Goal: Task Accomplishment & Management: Use online tool/utility

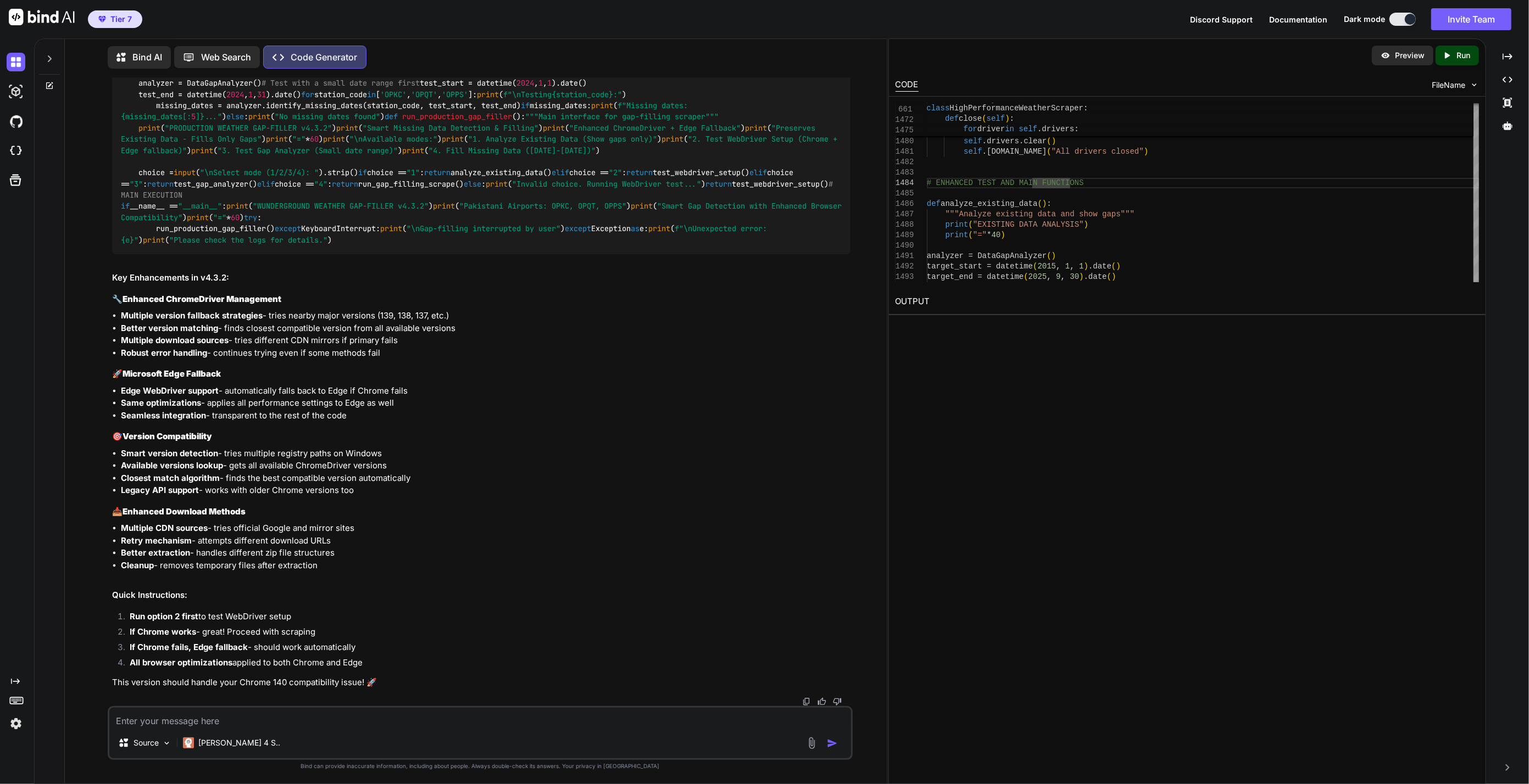
click at [464, 626] on li "Run option 2 first to test WebDriver setup" at bounding box center [486, 618] width 731 height 15
click at [370, 721] on textarea at bounding box center [480, 718] width 742 height 19
paste textarea "⏱️ ESTIMATED SCRAPING TIME: At 1 day per 3 seconds: ~14.2 minutes At 1 day per …"
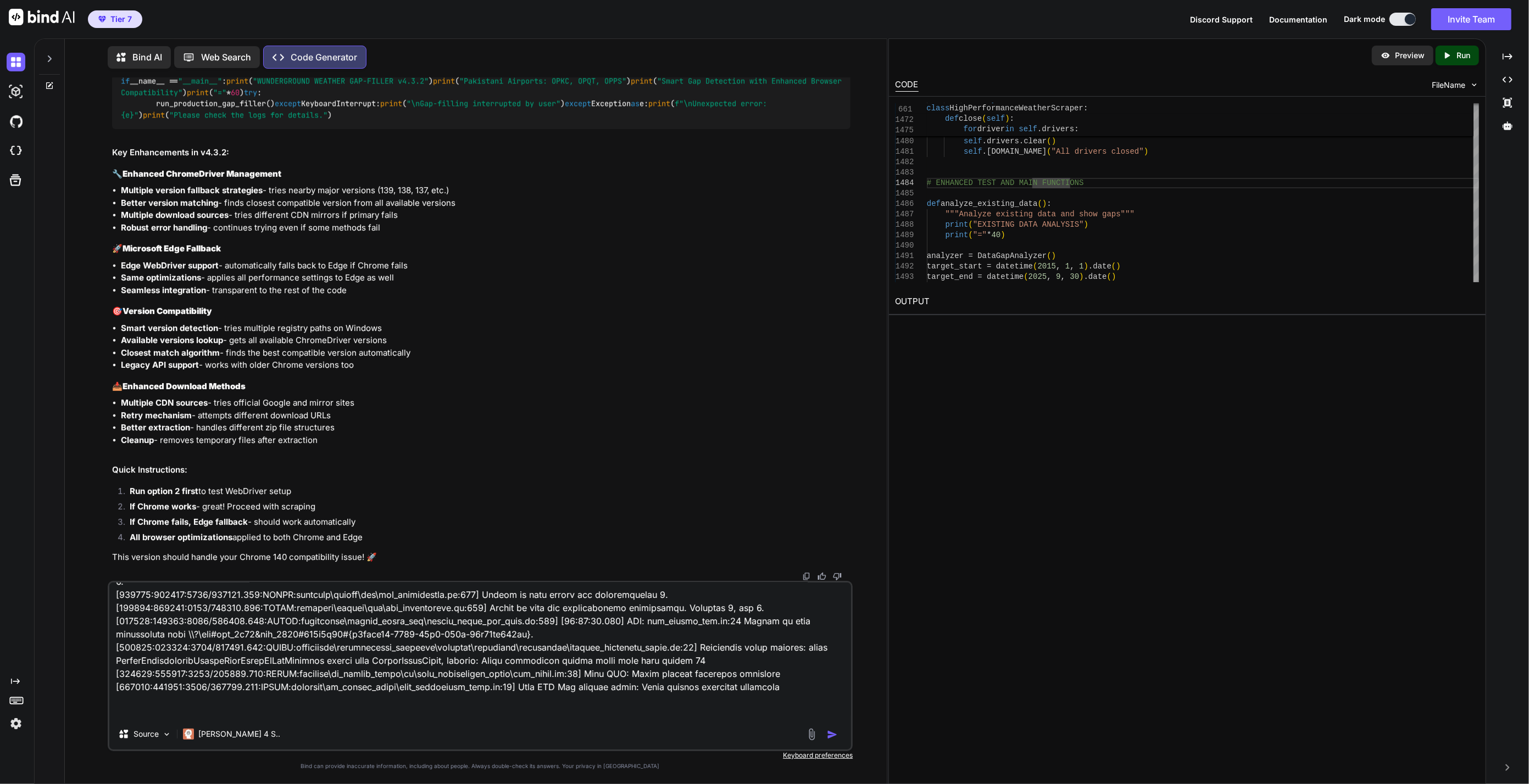
scroll to position [107, 0]
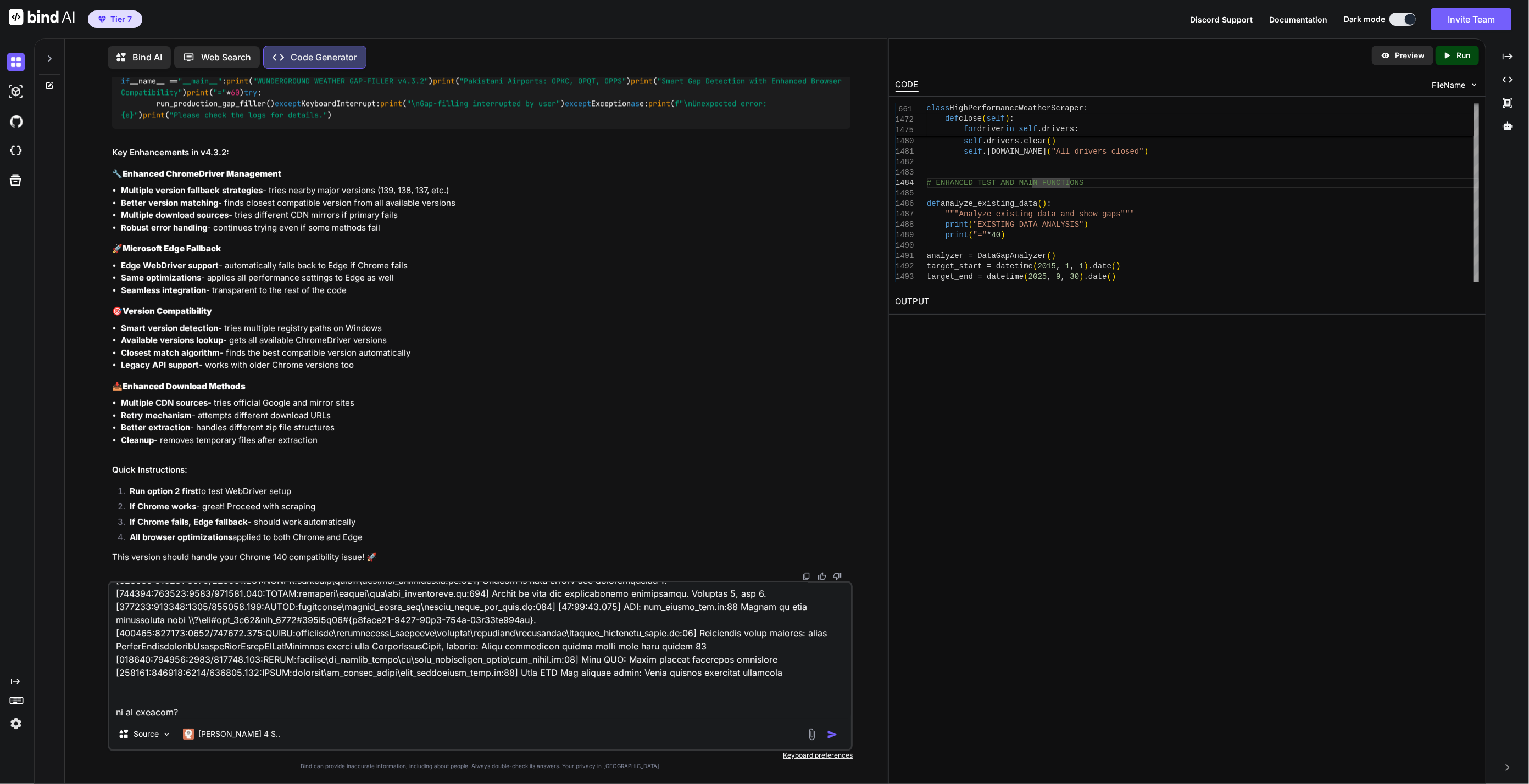
type textarea "⏱️ ESTIMATED SCRAPING TIME: At 1 day per 3 seconds: ~14.2 minutes At 1 day per …"
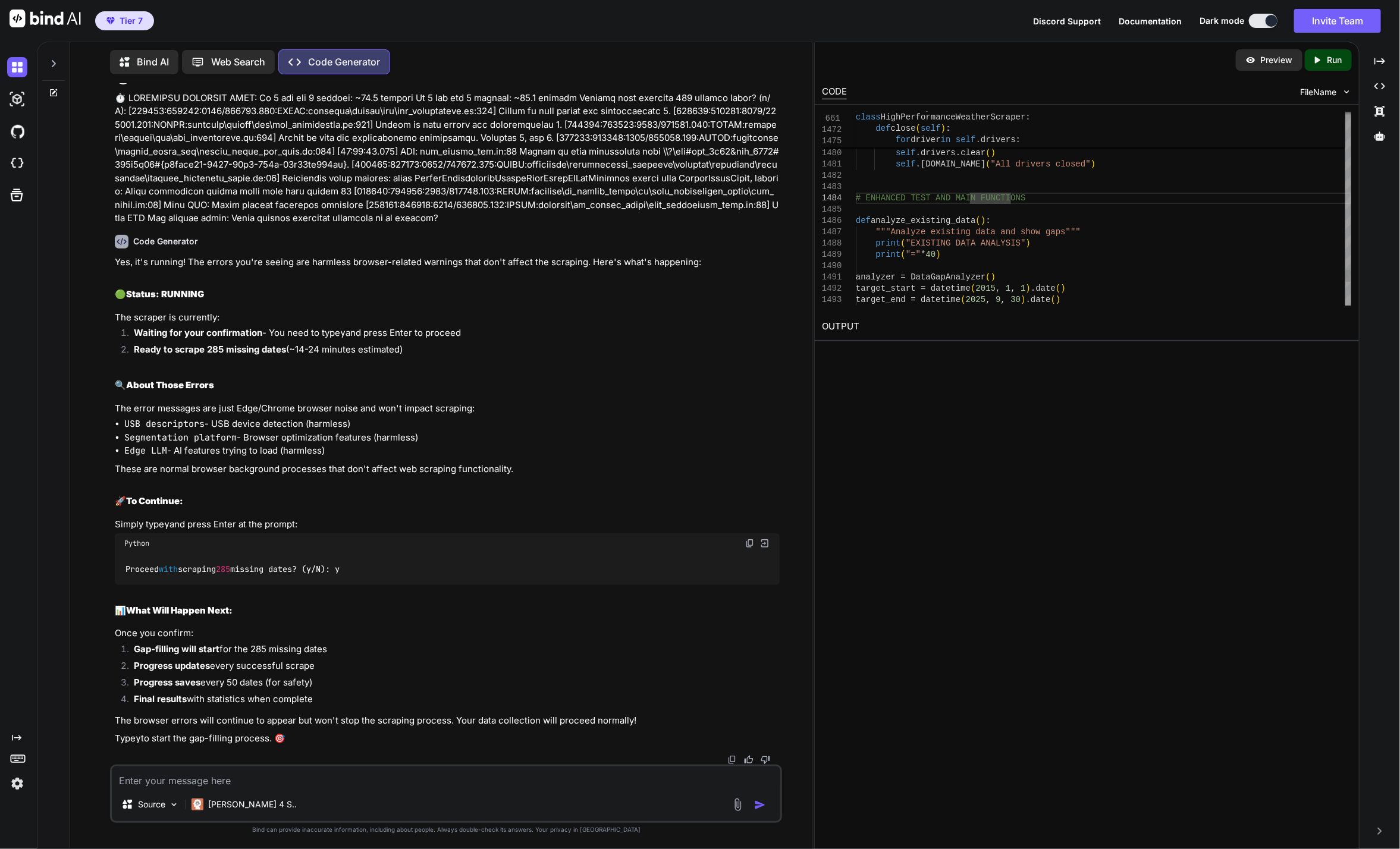
scroll to position [59758, 0]
click at [533, 726] on p "The browser errors will continue to appear but won't stop the scraping process.…" at bounding box center [446, 721] width 665 height 13
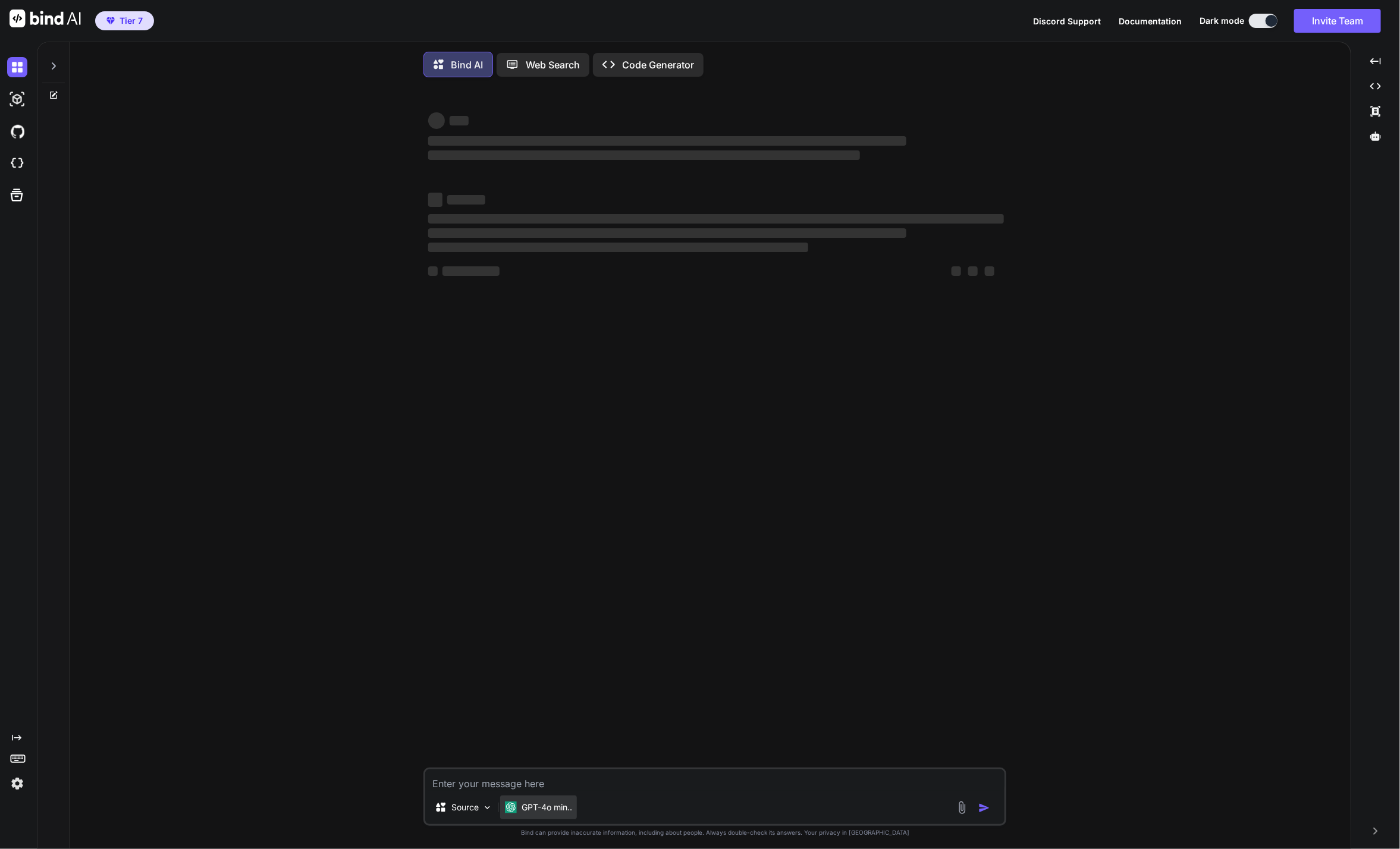
click at [529, 811] on p "GPT-4o min.." at bounding box center [546, 807] width 51 height 11
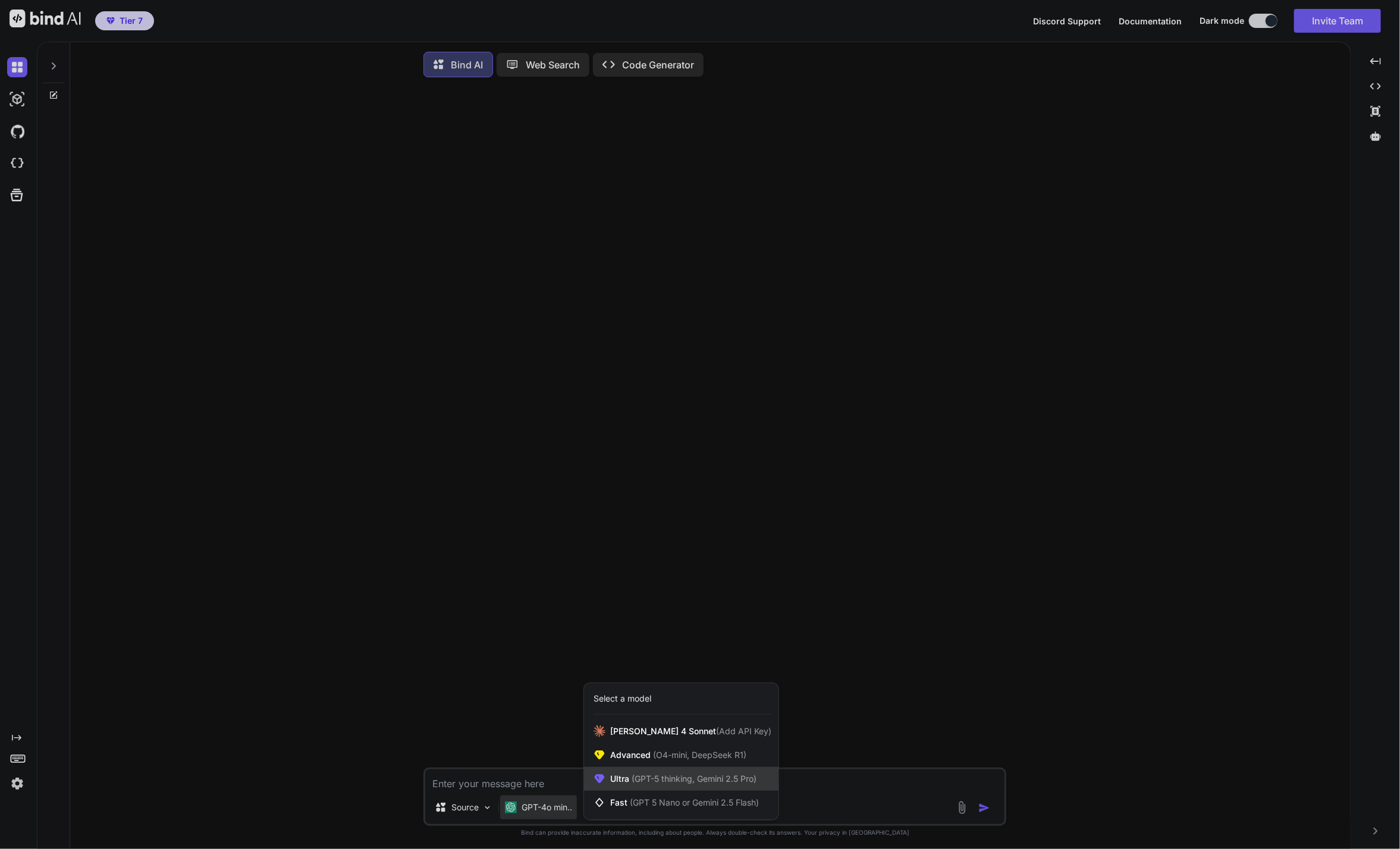
click at [679, 777] on span "(GPT-5 thinking, Gemini 2.5 Pro)" at bounding box center [692, 778] width 127 height 10
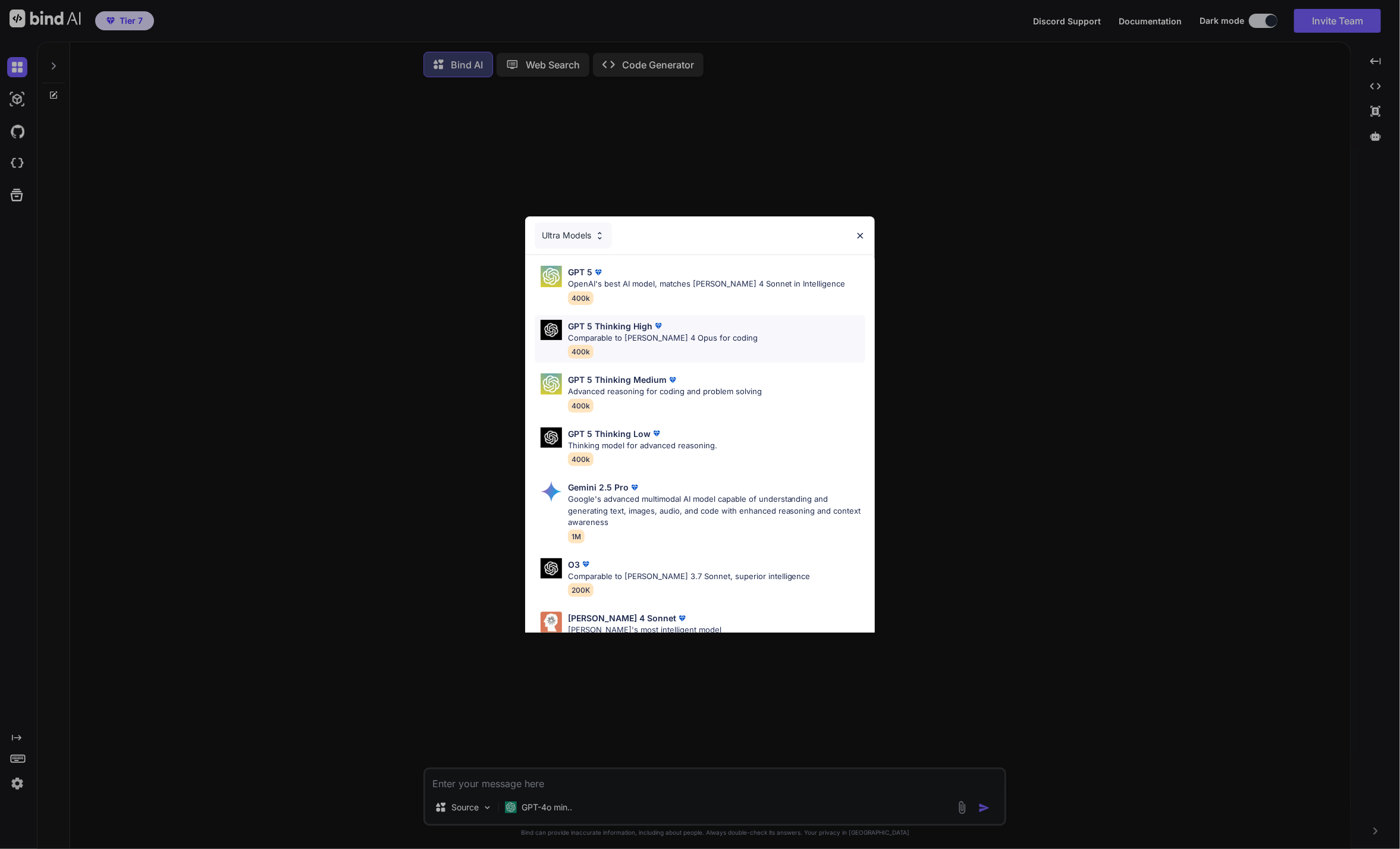
click at [722, 327] on div "GPT 5 Thinking High Comparable to [PERSON_NAME] 4 Opus for coding 400k" at bounding box center [699, 339] width 331 height 48
type textarea "x"
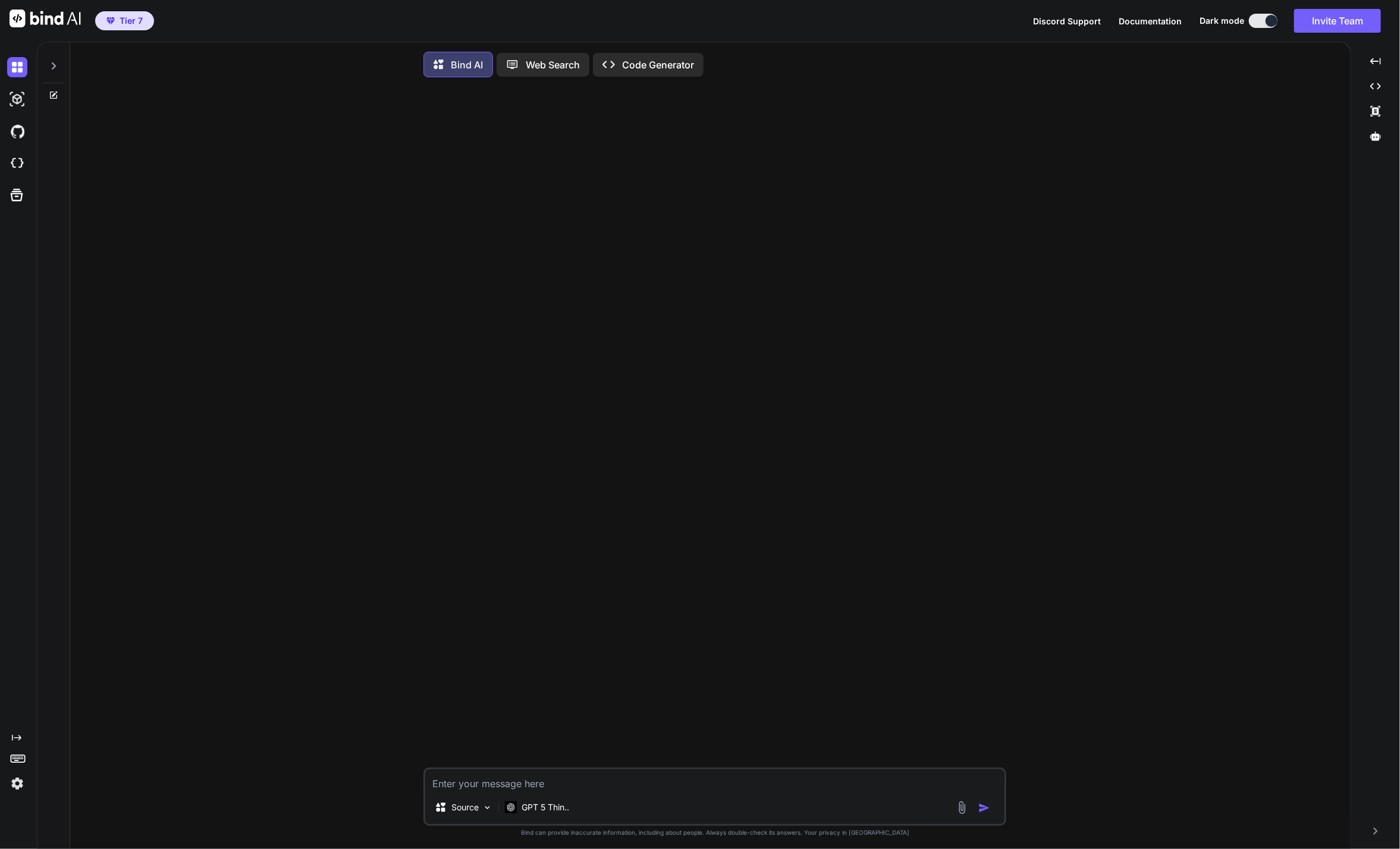
click at [557, 782] on textarea at bounding box center [714, 780] width 579 height 21
paste textarea "help me write a script for Prof. [PERSON_NAME] [PERSON_NAME] has demonstrated e…"
type textarea "help me write a script for Prof. [PERSON_NAME] [PERSON_NAME] has demonstrated e…"
type textarea "x"
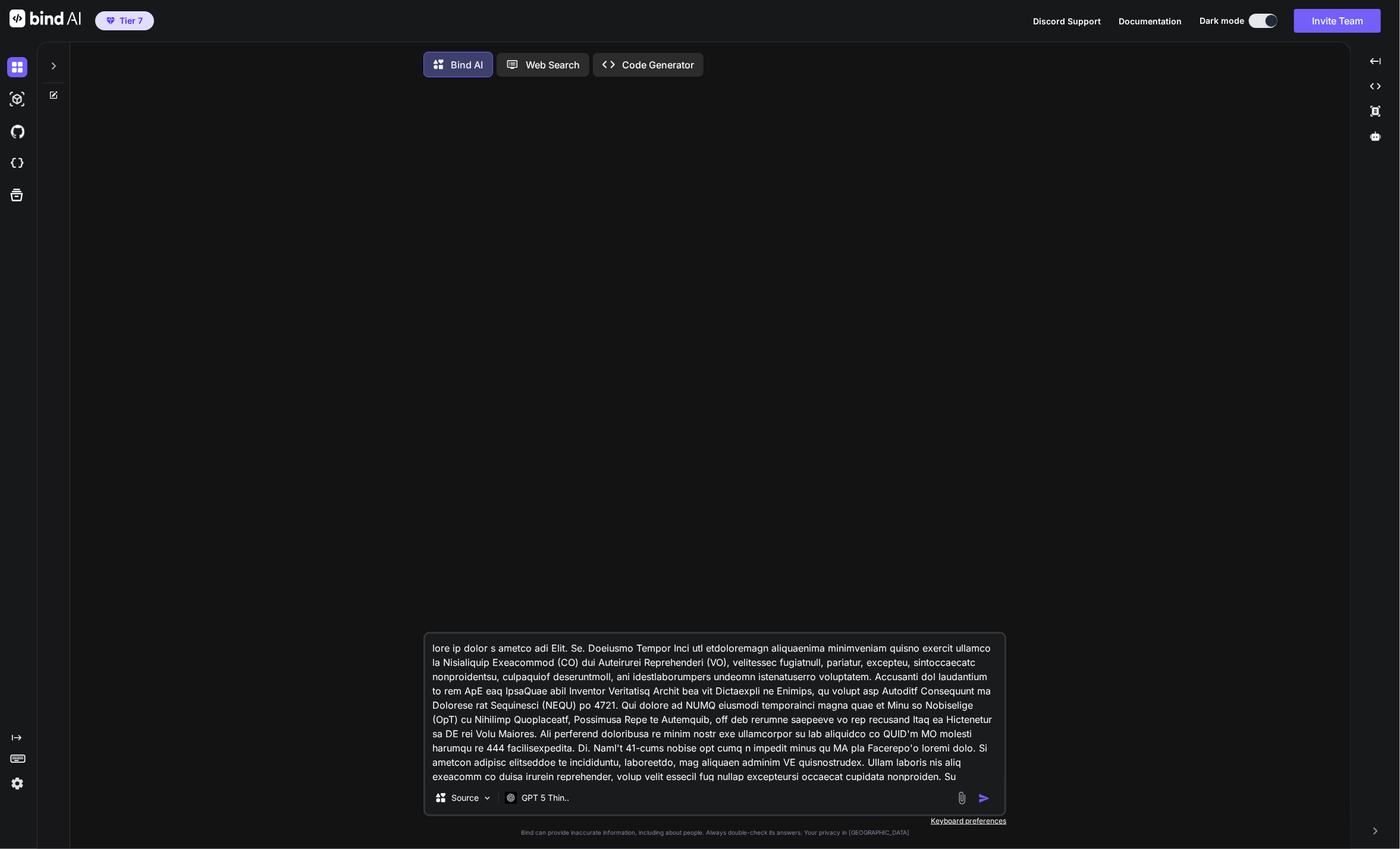
scroll to position [288, 0]
click at [502, 781] on textarea at bounding box center [714, 708] width 579 height 148
type textarea "help me write a script for Prof. [PERSON_NAME] [PERSON_NAME] has demonstrated e…"
type textarea "x"
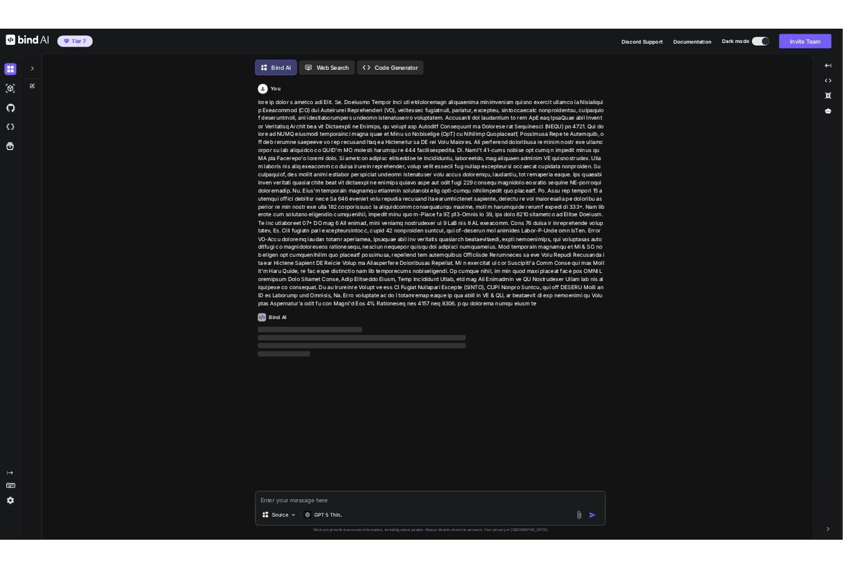
scroll to position [6, 0]
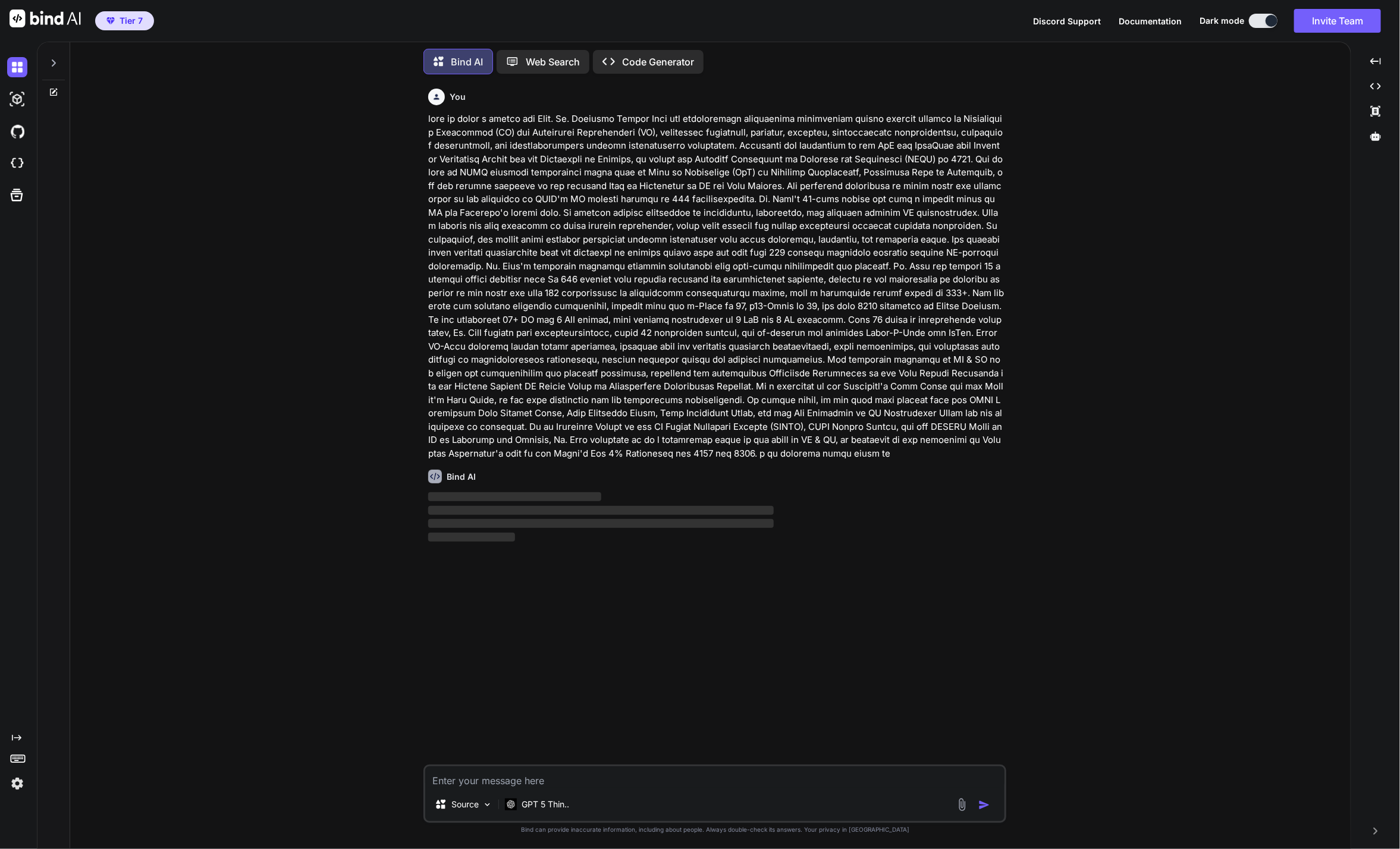
type textarea "x"
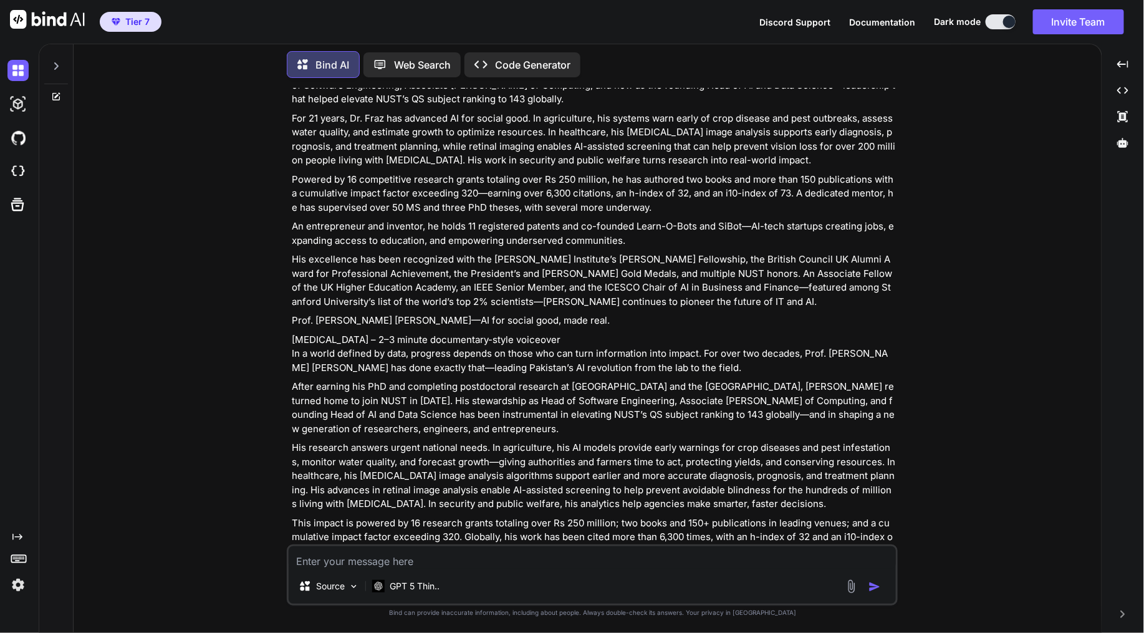
scroll to position [1040, 0]
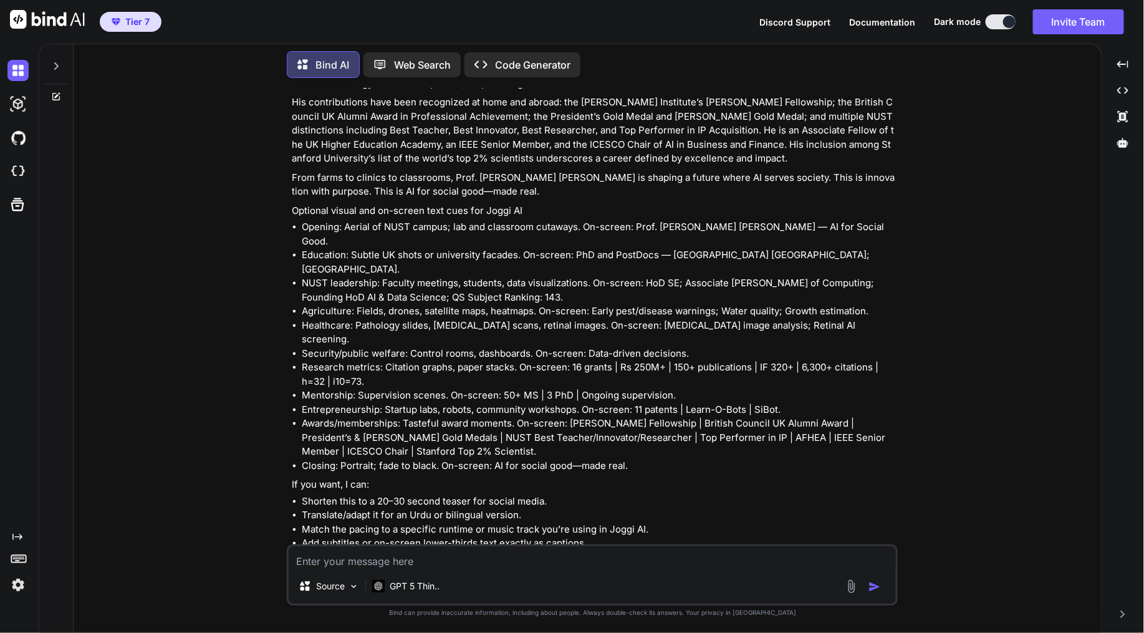
click at [456, 559] on textarea at bounding box center [592, 557] width 607 height 22
type textarea "it needs to be 2 mins long,"
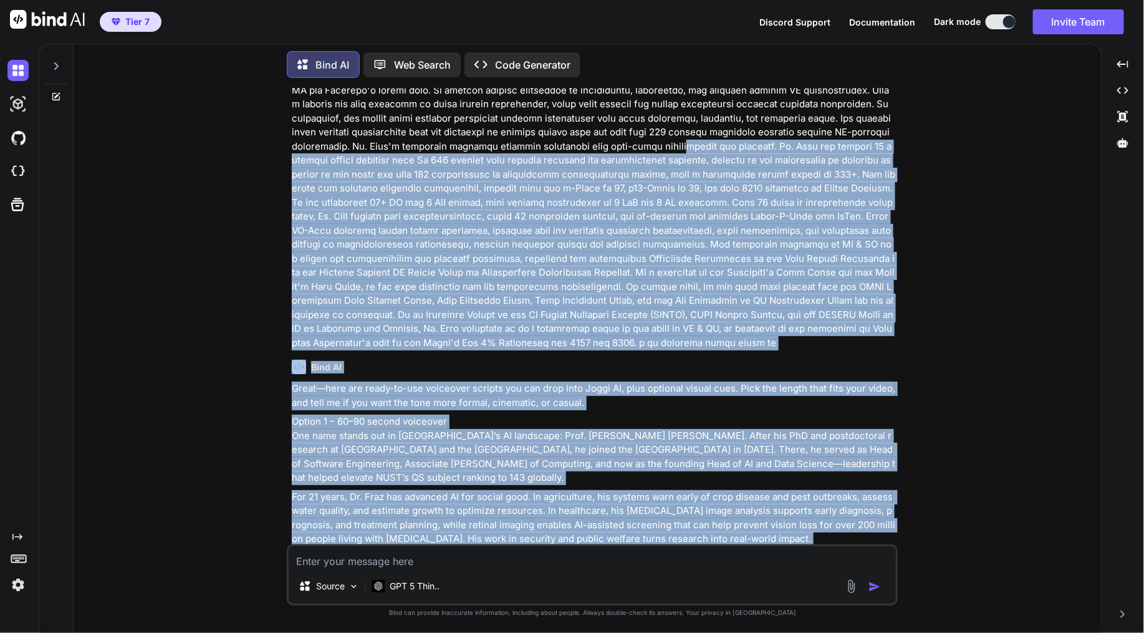
scroll to position [0, 0]
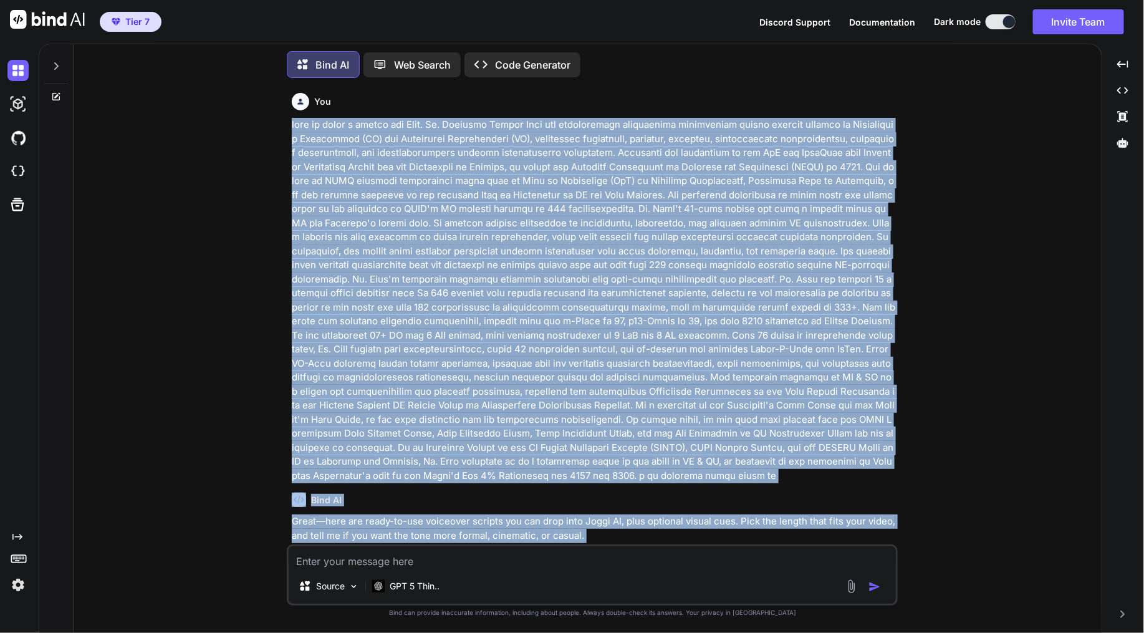
drag, startPoint x: 614, startPoint y: 387, endPoint x: 282, endPoint y: 130, distance: 419.6
click at [282, 130] on div "You Bind AI Great—here are ready-to-use voiceover scripts you can drop into Jog…" at bounding box center [593, 360] width 1018 height 544
copy div "help me write a script for Prof. [PERSON_NAME] [PERSON_NAME] has demonstrated e…"
click at [469, 219] on p at bounding box center [593, 300] width 603 height 365
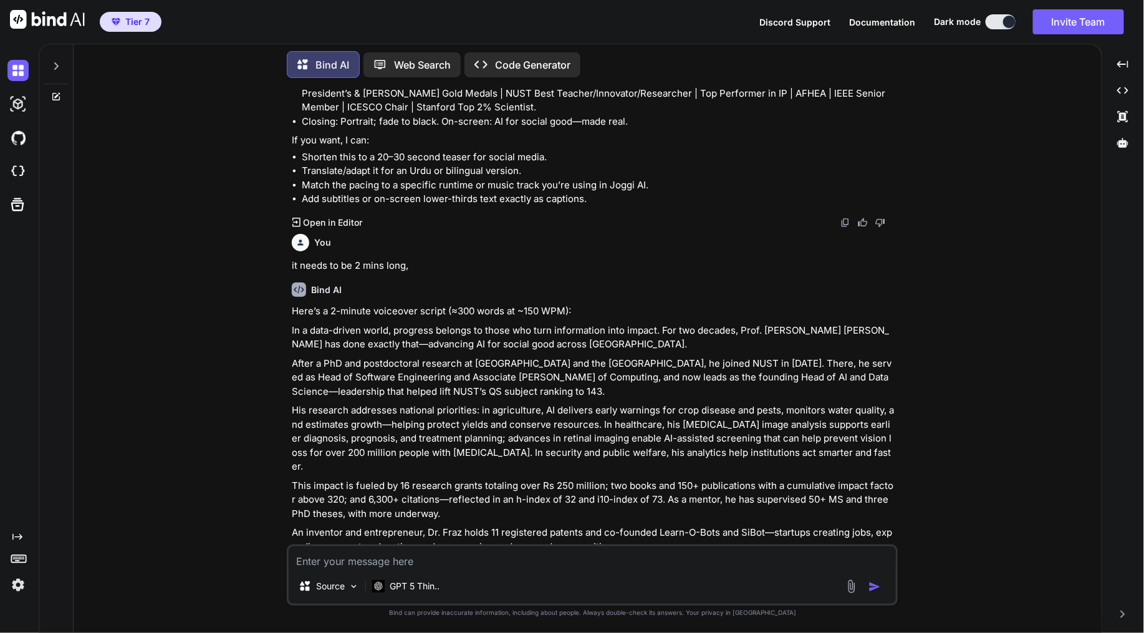
scroll to position [1453, 0]
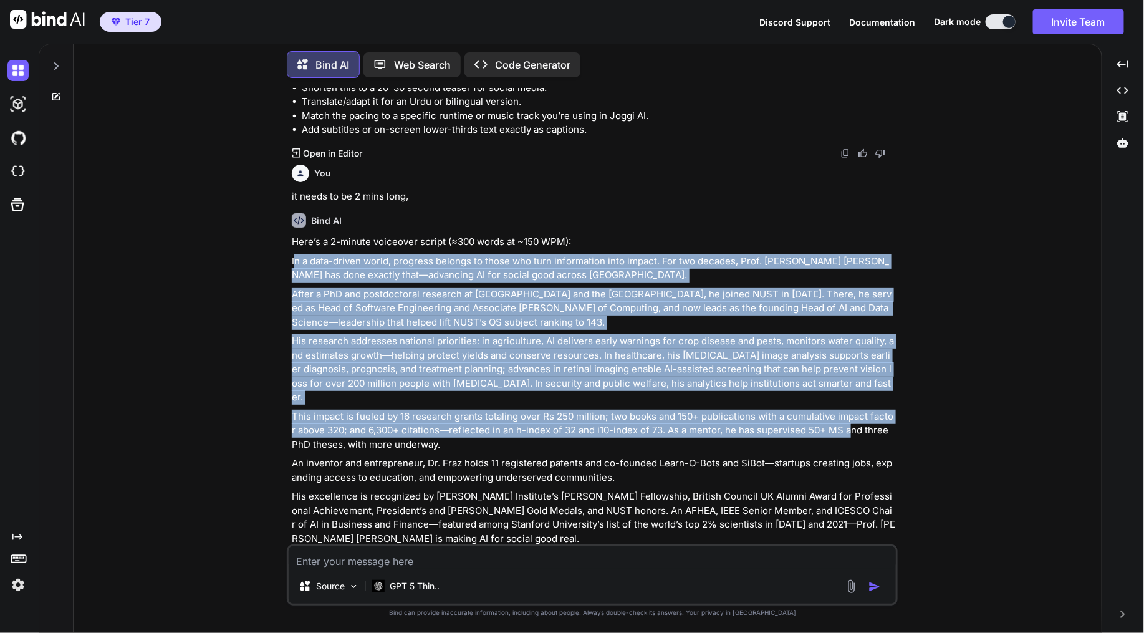
drag, startPoint x: 295, startPoint y: 375, endPoint x: 848, endPoint y: 383, distance: 553.6
click at [848, 383] on div "Here’s a 2-minute voiceover script (≈300 words at ~150 WPM): In a data-driven w…" at bounding box center [593, 400] width 603 height 330
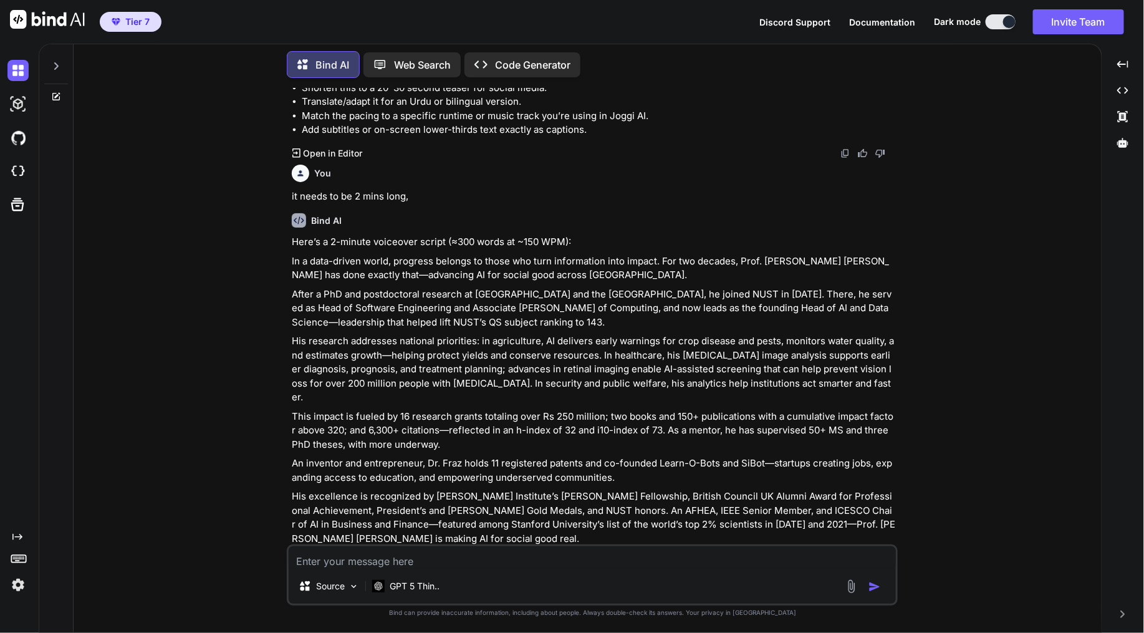
click at [612, 562] on textarea at bounding box center [592, 557] width 607 height 22
type textarea "yes"
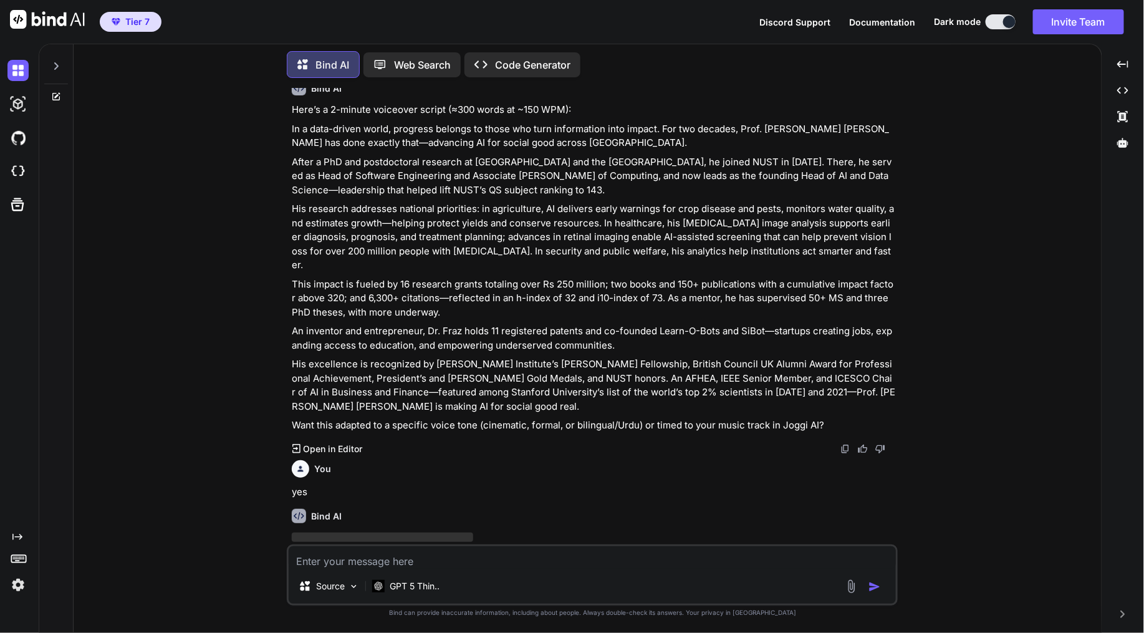
scroll to position [1309, 0]
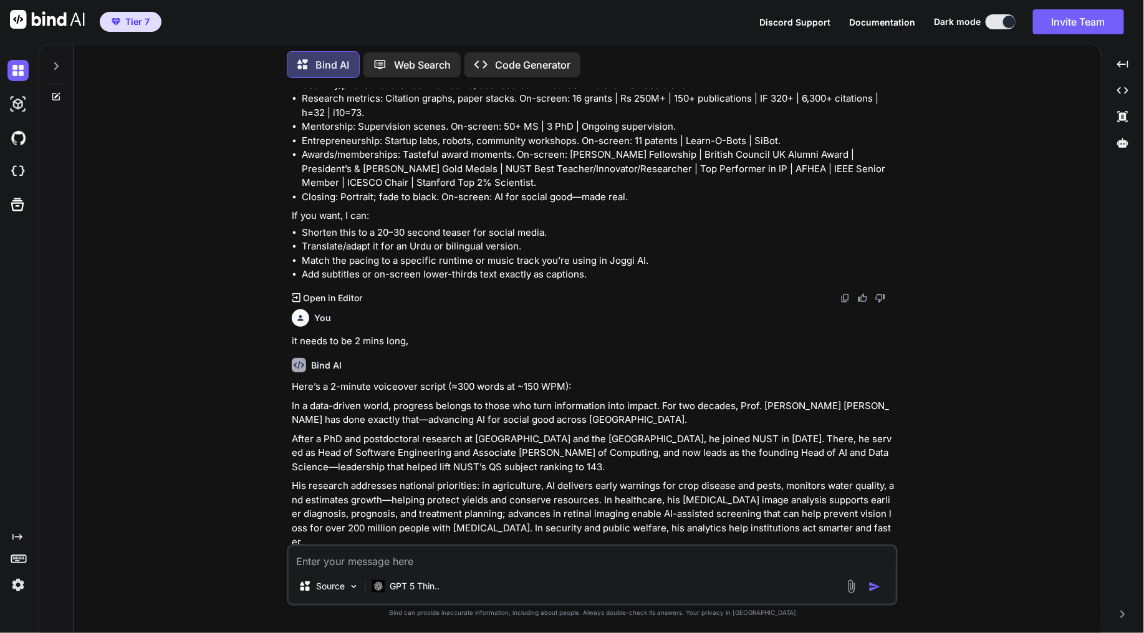
click at [360, 399] on p "In a data-driven world, progress belongs to those who turn information into imp…" at bounding box center [593, 413] width 603 height 28
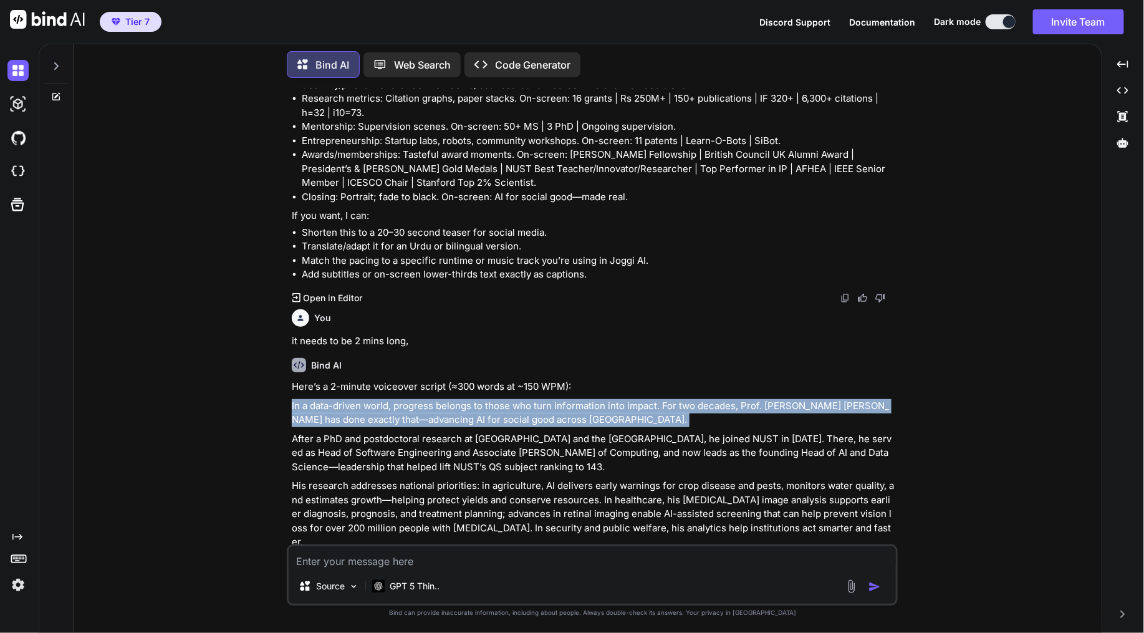
copy div "In a data-driven world, progress belongs to those who turn information into imp…"
click at [380, 432] on p "After a PhD and postdoctoral research at [GEOGRAPHIC_DATA] and the [GEOGRAPHIC_…" at bounding box center [593, 453] width 603 height 42
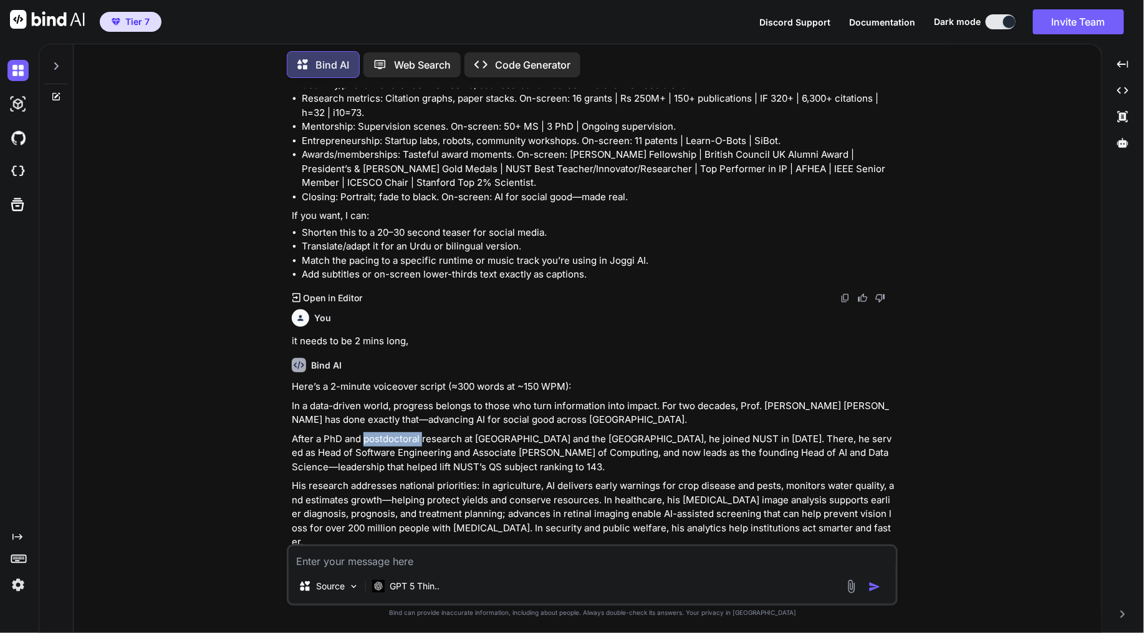
click at [380, 432] on p "After a PhD and postdoctoral research at [GEOGRAPHIC_DATA] and the [GEOGRAPHIC_…" at bounding box center [593, 453] width 603 height 42
drag, startPoint x: 380, startPoint y: 404, endPoint x: 362, endPoint y: 418, distance: 23.1
click at [362, 432] on p "After a PhD and postdoctoral research at [GEOGRAPHIC_DATA] and the [GEOGRAPHIC_…" at bounding box center [593, 453] width 603 height 42
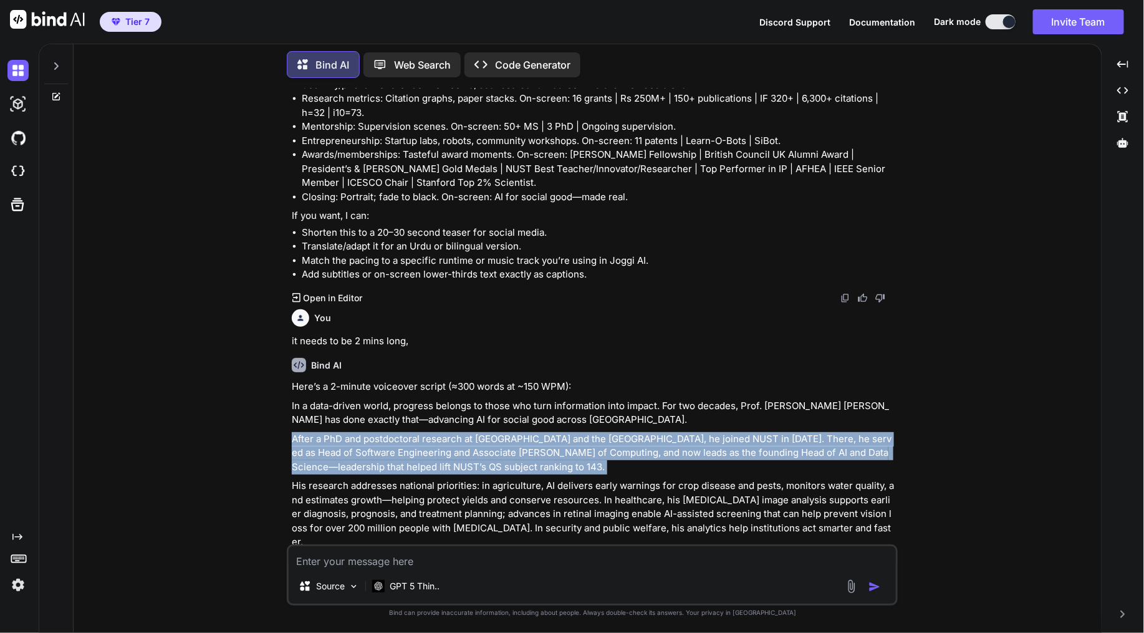
click at [362, 432] on p "After a PhD and postdoctoral research at [GEOGRAPHIC_DATA] and the [GEOGRAPHIC_…" at bounding box center [593, 453] width 603 height 42
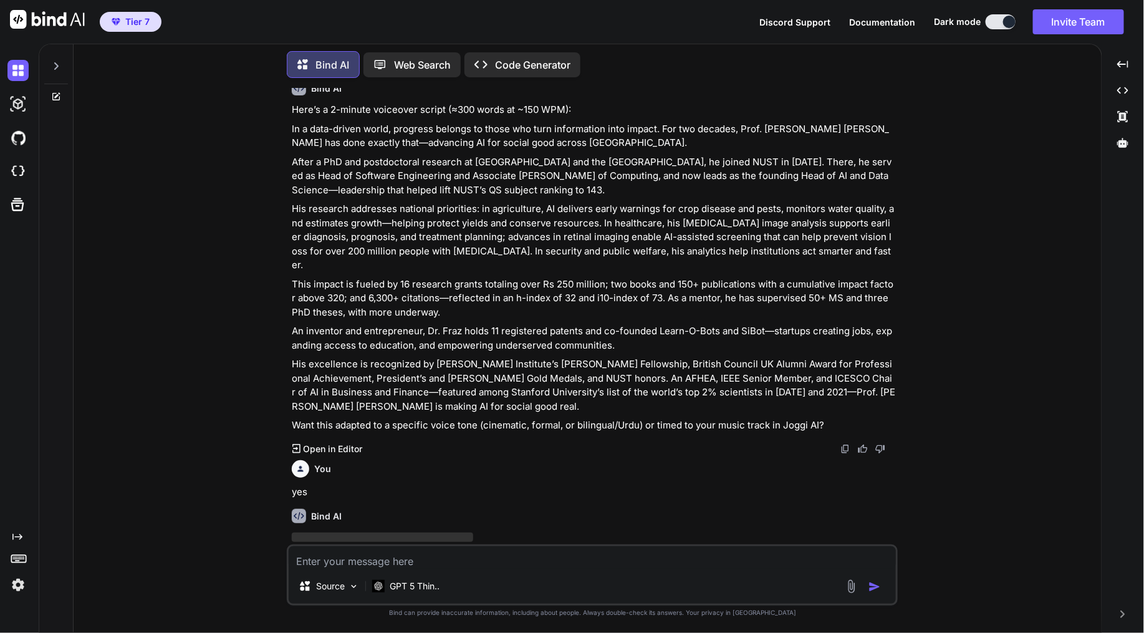
click at [509, 357] on p "His excellence is recognized by [PERSON_NAME] Institute’s [PERSON_NAME] Fellows…" at bounding box center [593, 385] width 603 height 56
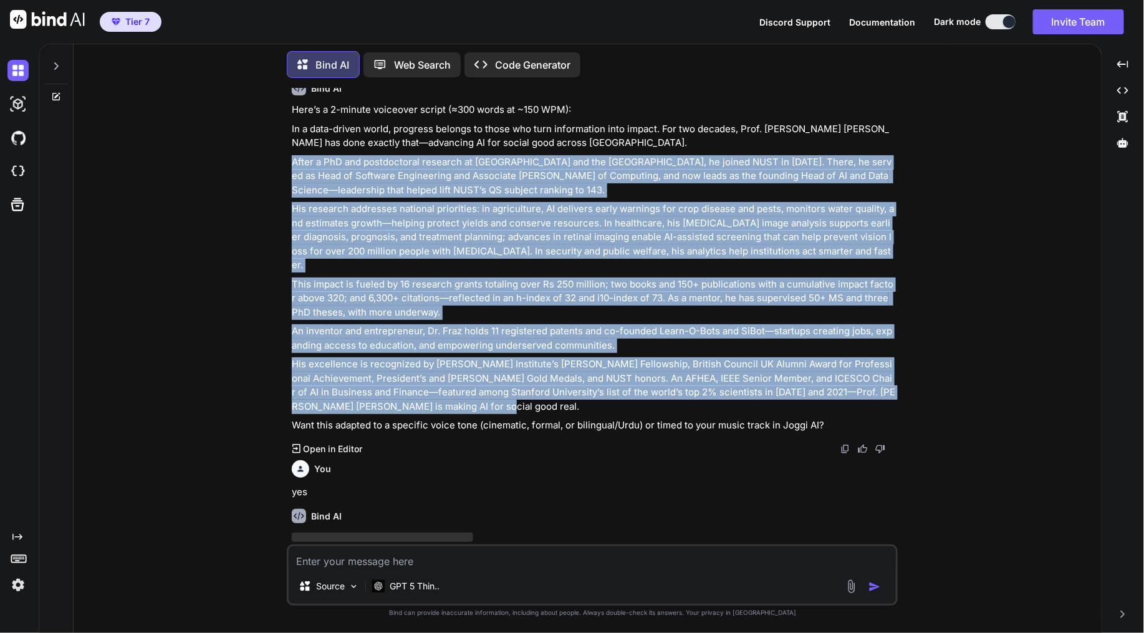
drag, startPoint x: 466, startPoint y: 365, endPoint x: 264, endPoint y: 140, distance: 302.4
click at [264, 140] on div "You Bind AI Great—here are ready-to-use voiceover scripts you can drop into Jog…" at bounding box center [593, 360] width 1018 height 544
copy div "Lorem i DoL sit ametconsecte adipisci el Seddoeiu Temporinci Utlabo etd mag Ali…"
click at [439, 277] on p "This impact is fueled by 16 research grants totaling over Rs 250 million; two b…" at bounding box center [593, 298] width 603 height 42
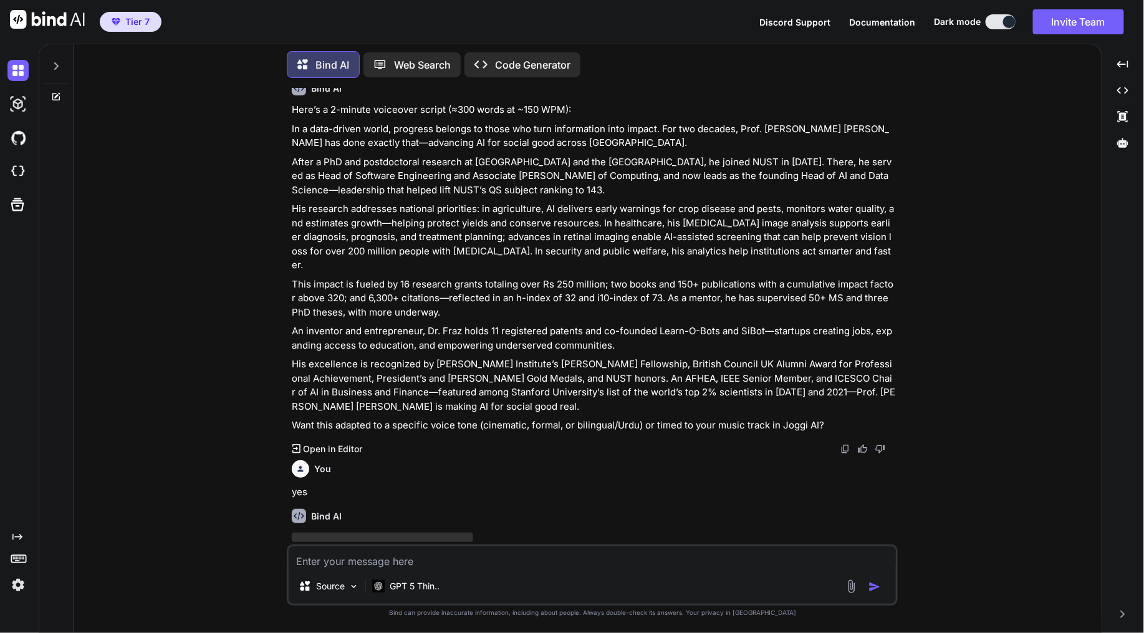
click at [327, 155] on p "After a PhD and postdoctoral research at [GEOGRAPHIC_DATA] and the [GEOGRAPHIC_…" at bounding box center [593, 176] width 603 height 42
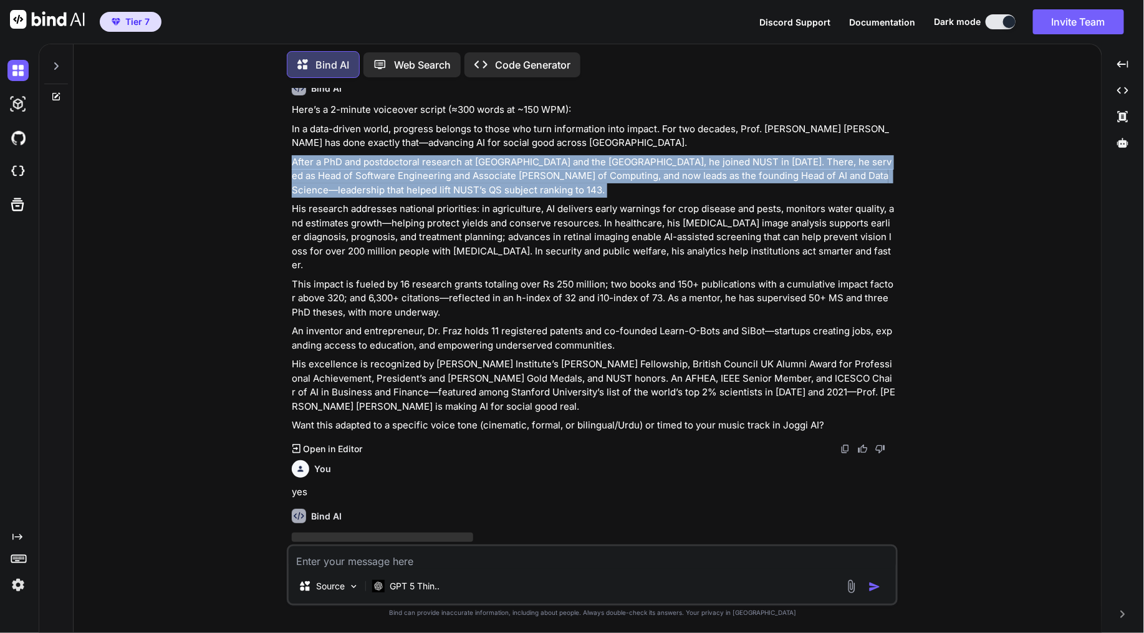
click at [327, 155] on p "After a PhD and postdoctoral research at [GEOGRAPHIC_DATA] and the [GEOGRAPHIC_…" at bounding box center [593, 176] width 603 height 42
copy div "After a PhD and postdoctoral research at [GEOGRAPHIC_DATA] and the [GEOGRAPHIC_…"
click at [438, 202] on p "His research addresses national priorities: in agriculture, AI delivers early w…" at bounding box center [593, 237] width 603 height 70
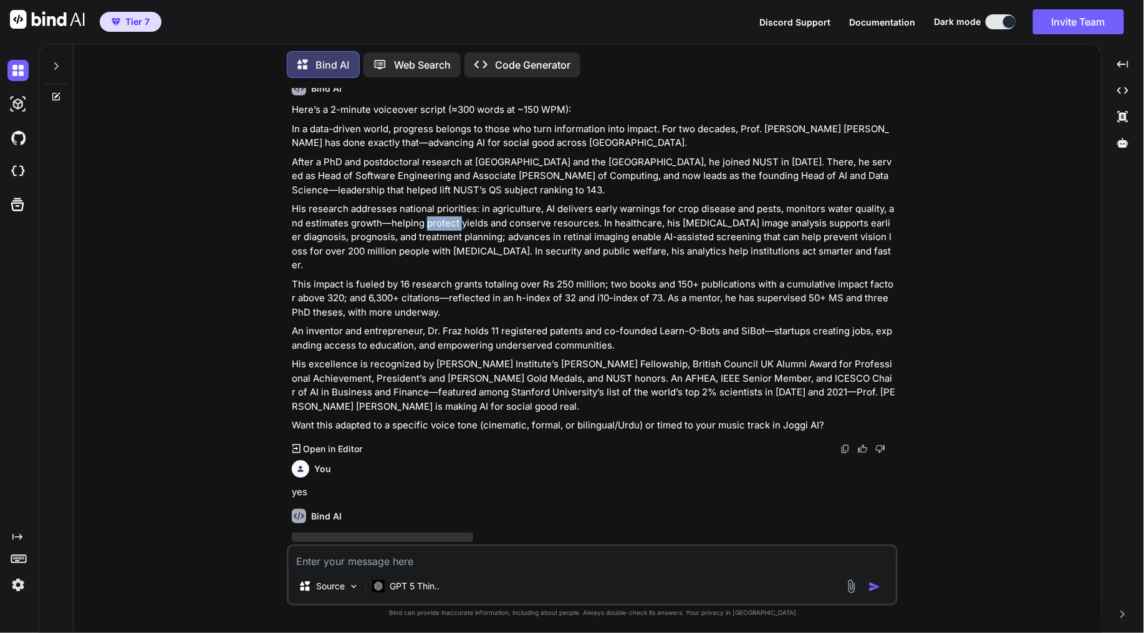
click at [438, 202] on p "His research addresses national priorities: in agriculture, AI delivers early w…" at bounding box center [593, 237] width 603 height 70
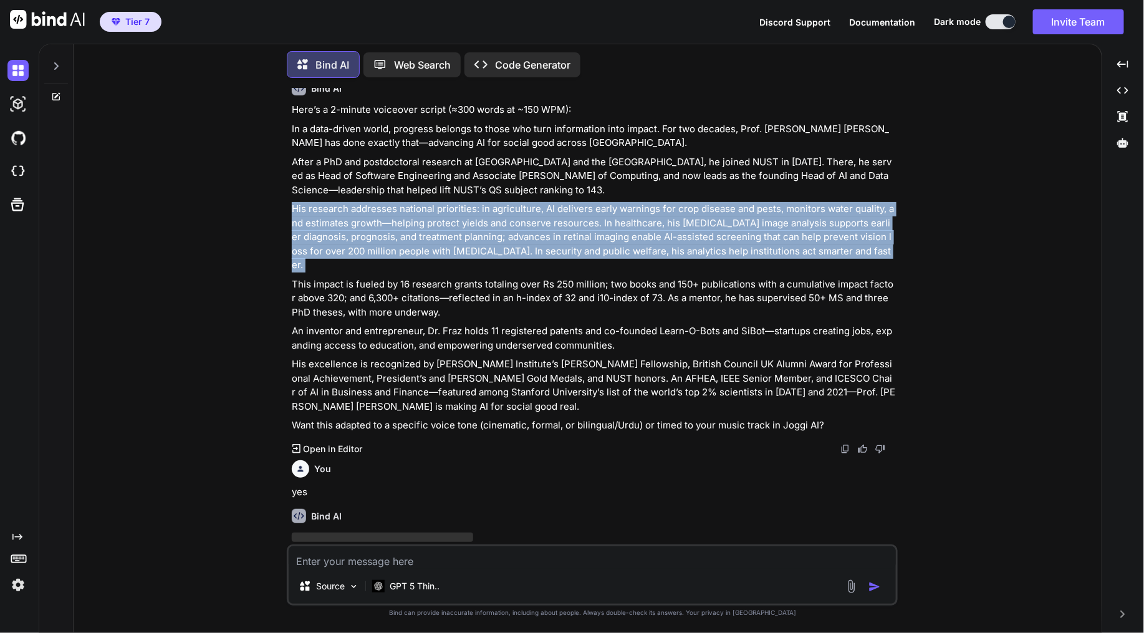
copy div "His research addresses national priorities: in agriculture, AI delivers early w…"
click at [330, 277] on p "This impact is fueled by 16 research grants totaling over Rs 250 million; two b…" at bounding box center [593, 298] width 603 height 42
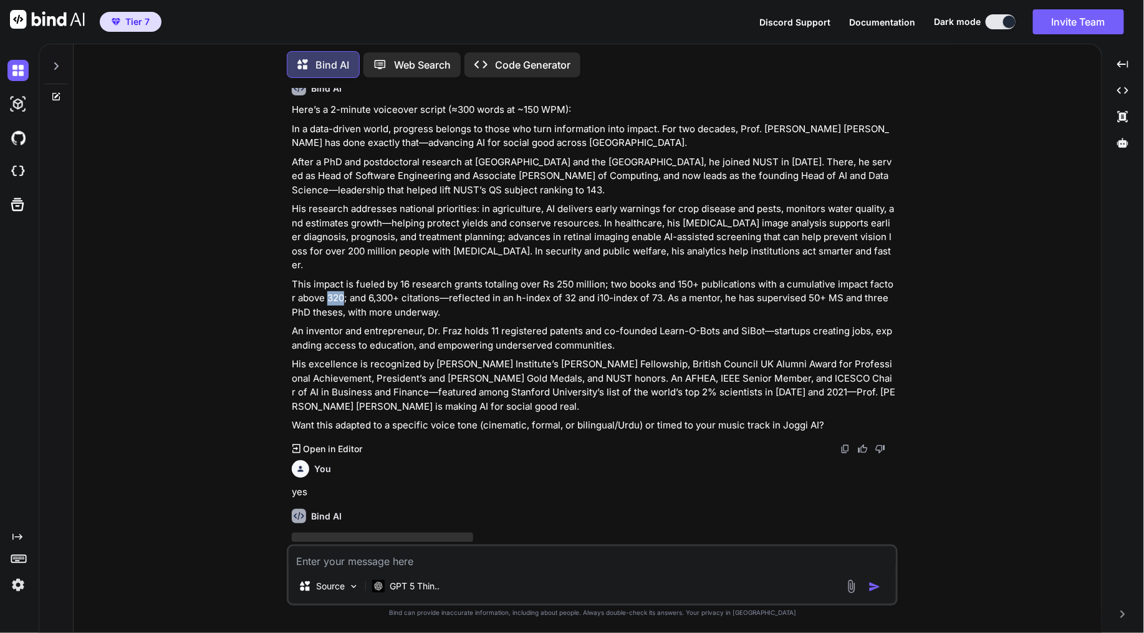
click at [330, 277] on p "This impact is fueled by 16 research grants totaling over Rs 250 million; two b…" at bounding box center [593, 298] width 603 height 42
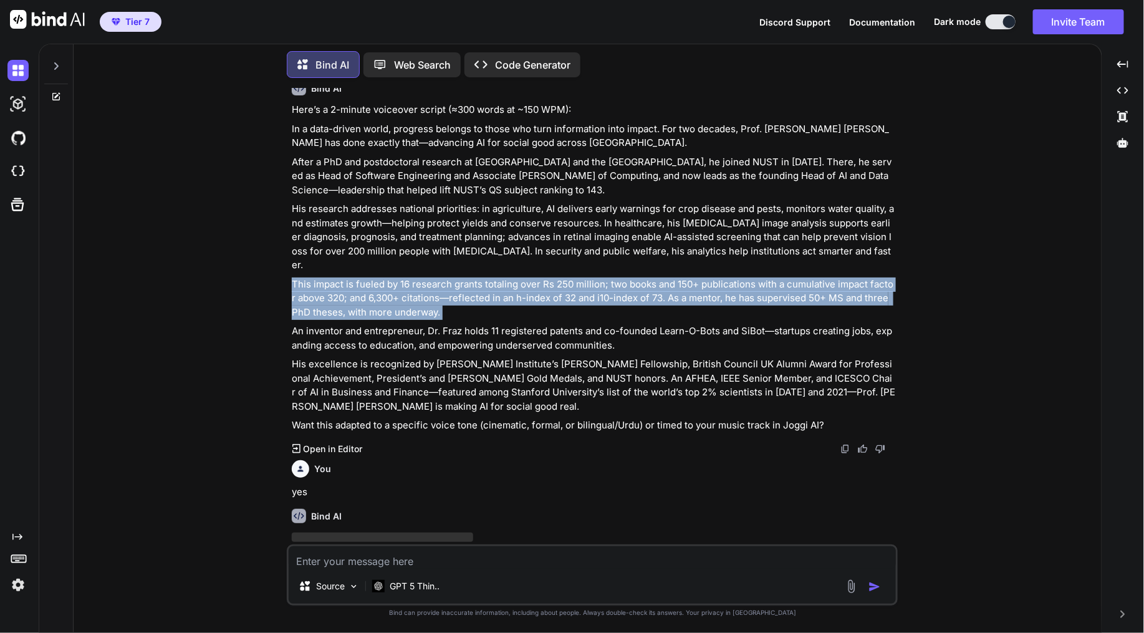
click at [330, 277] on p "This impact is fueled by 16 research grants totaling over Rs 250 million; two b…" at bounding box center [593, 298] width 603 height 42
copy div "This impact is fueled by 16 research grants totaling over Rs 250 million; two b…"
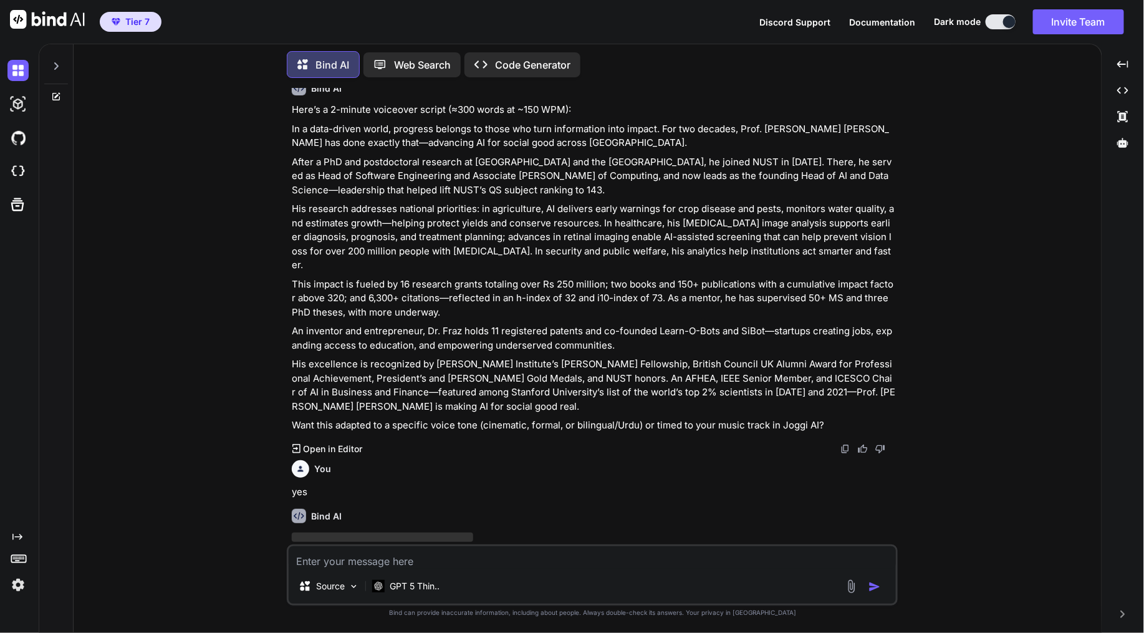
click at [372, 324] on p "An inventor and entrepreneur, Dr. Fraz holds 11 registered patents and co-found…" at bounding box center [593, 338] width 603 height 28
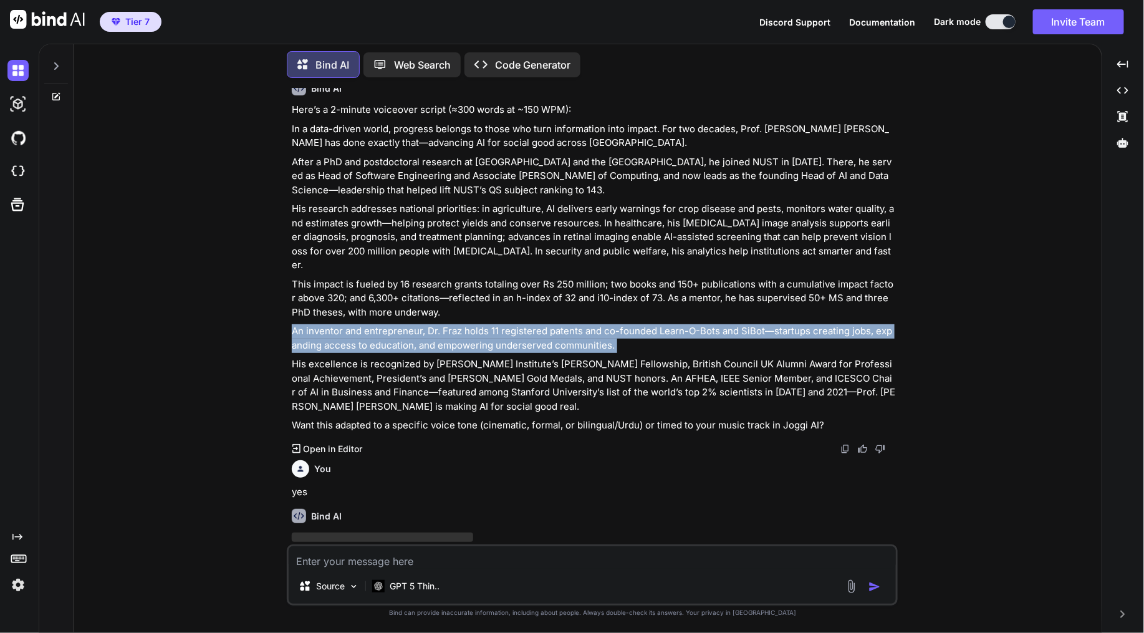
copy div "An inventor and entrepreneur, Dr. Fraz holds 11 registered patents and co-found…"
click at [357, 357] on p "His excellence is recognized by [PERSON_NAME] Institute’s [PERSON_NAME] Fellows…" at bounding box center [593, 385] width 603 height 56
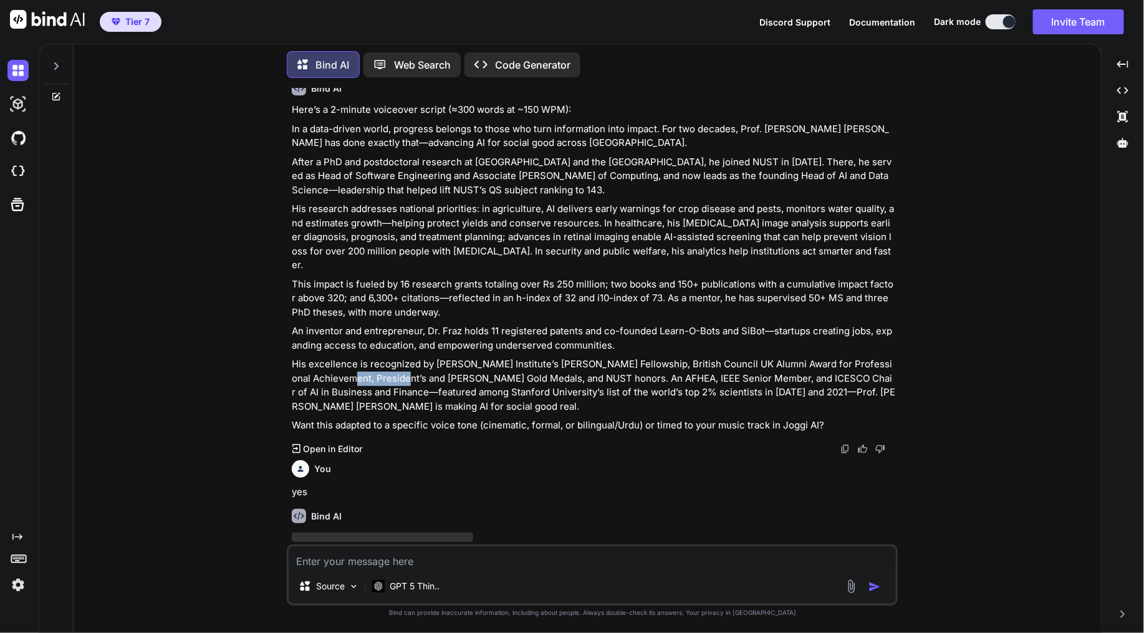
click at [357, 357] on p "His excellence is recognized by [PERSON_NAME] Institute’s [PERSON_NAME] Fellows…" at bounding box center [593, 385] width 603 height 56
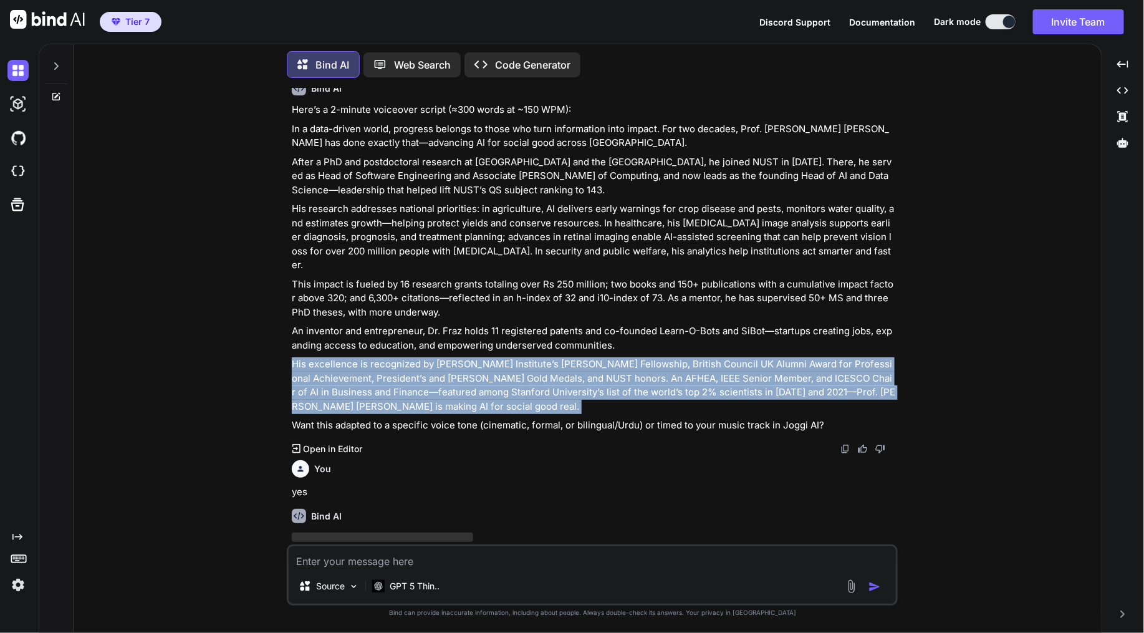
copy div "His excellence is recognized by [PERSON_NAME] Institute’s [PERSON_NAME] Fellows…"
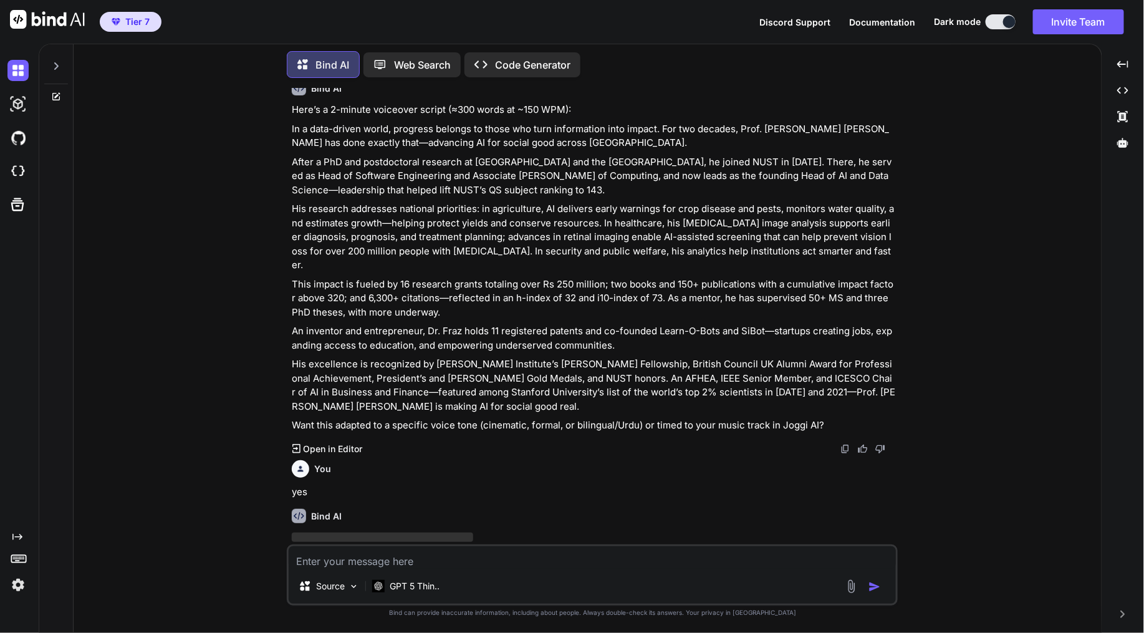
click at [349, 418] on p "Want this adapted to a specific voice tone (cinematic, formal, or bilingual/Urd…" at bounding box center [593, 425] width 603 height 14
click at [616, 357] on p "His excellence is recognized by [PERSON_NAME] Institute’s [PERSON_NAME] Fellows…" at bounding box center [593, 385] width 603 height 56
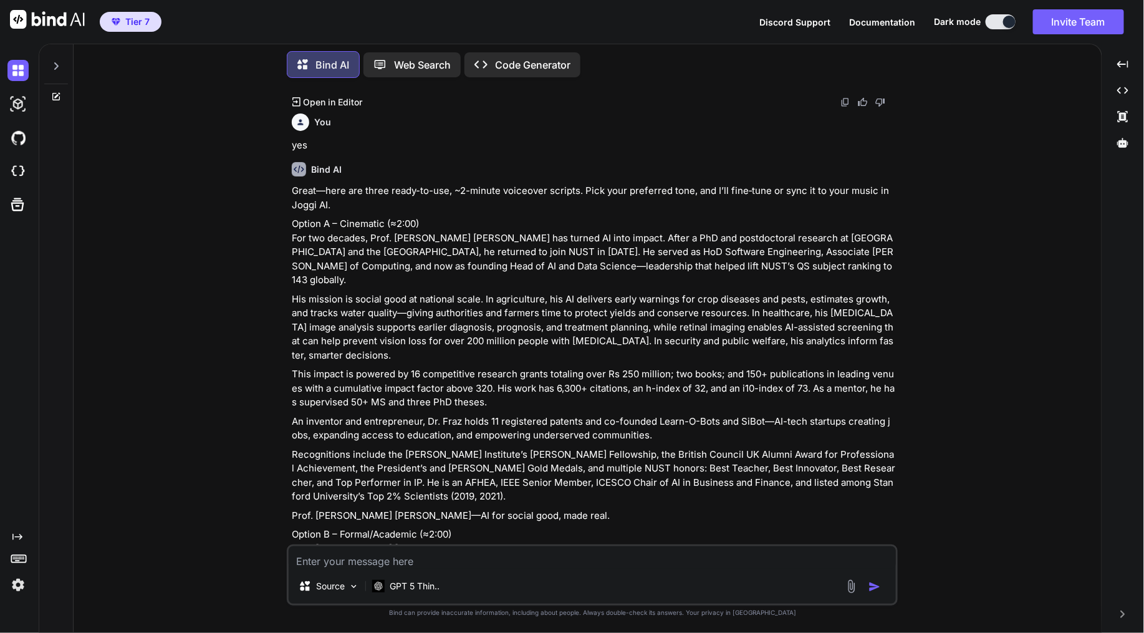
click at [294, 217] on p "Option A – Cinematic (≈2:00) For two decades, Prof. [PERSON_NAME] [PERSON_NAME]…" at bounding box center [593, 252] width 603 height 70
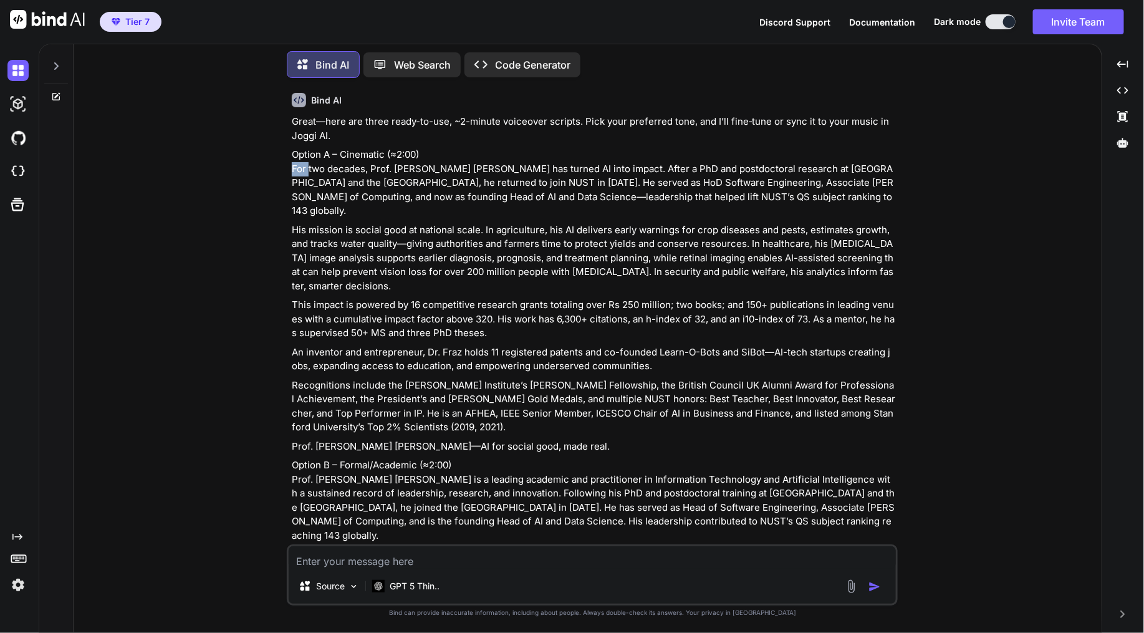
scroll to position [2140, 0]
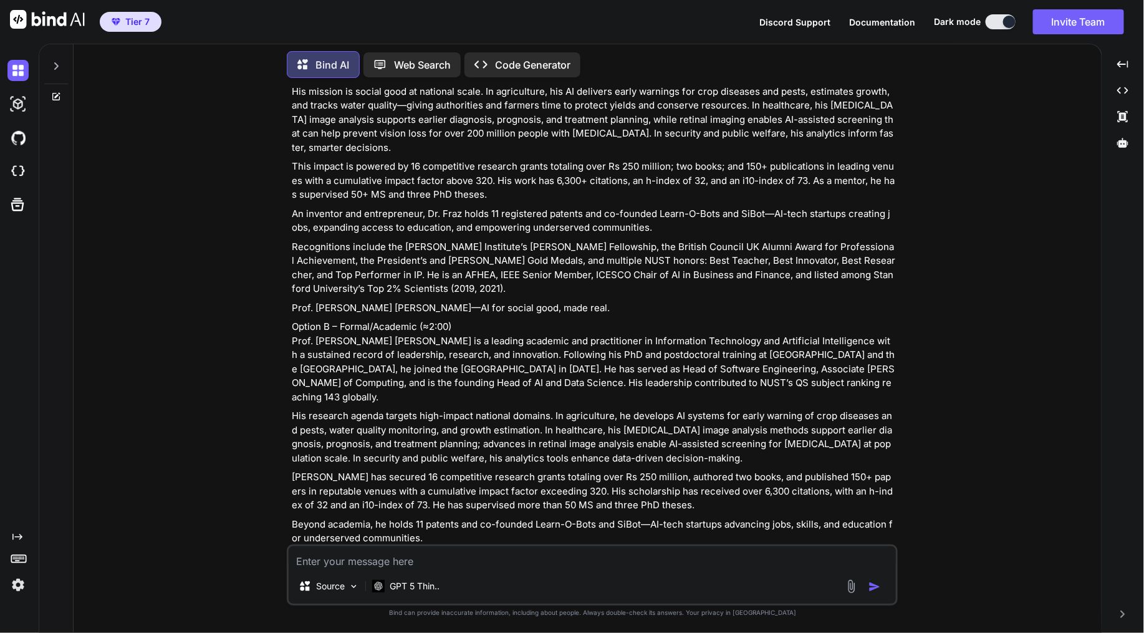
click at [299, 320] on p "Option B – Formal/Academic (≈2:00) Prof. [PERSON_NAME] [PERSON_NAME] is a leadi…" at bounding box center [593, 362] width 603 height 84
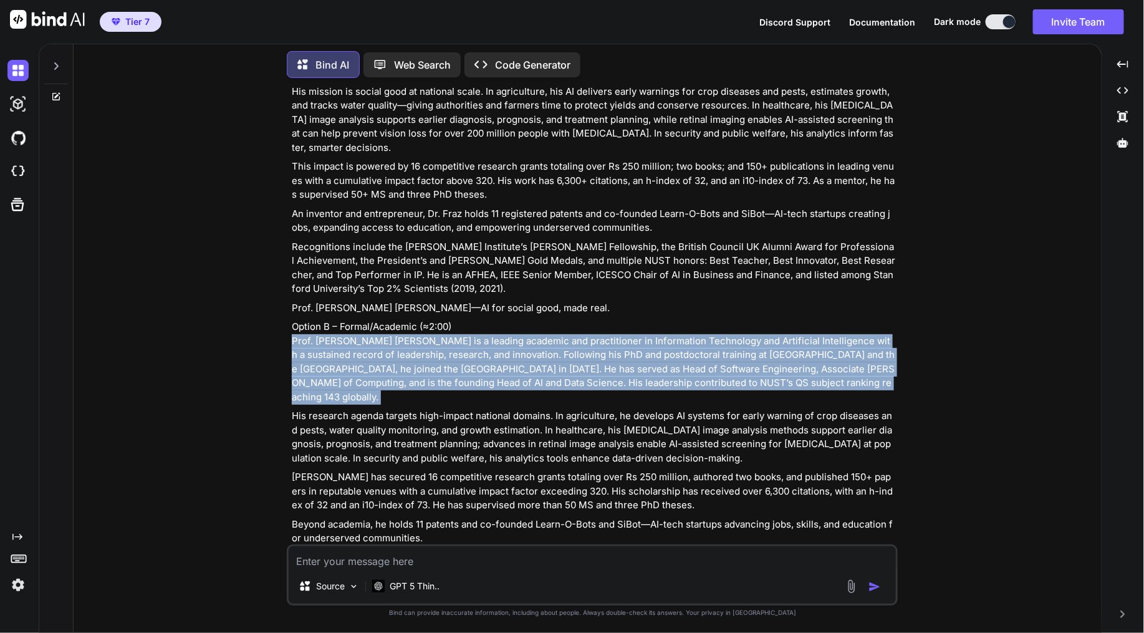
click at [494, 343] on p "Option B – Formal/Academic (≈2:00) Prof. [PERSON_NAME] [PERSON_NAME] is a leadi…" at bounding box center [593, 362] width 603 height 84
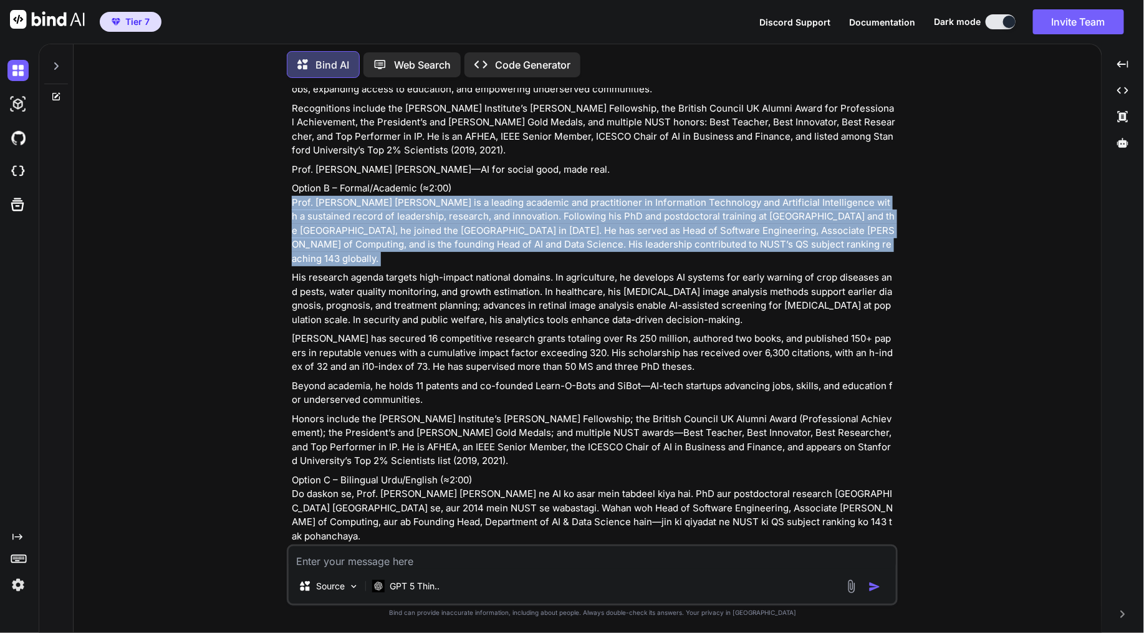
copy div "Prof. [PERSON_NAME] [PERSON_NAME] is a leading academic and practitioner in Inf…"
click at [414, 271] on p "His research agenda targets high-impact national domains. In agriculture, he de…" at bounding box center [593, 299] width 603 height 56
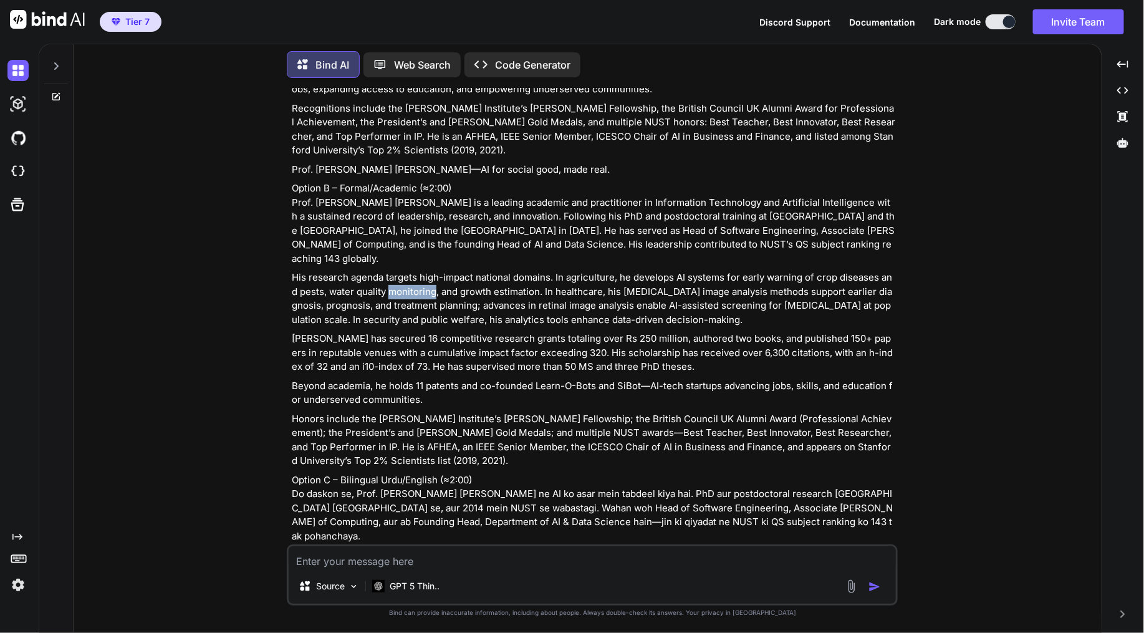
click at [414, 271] on p "His research agenda targets high-impact national domains. In agriculture, he de…" at bounding box center [593, 299] width 603 height 56
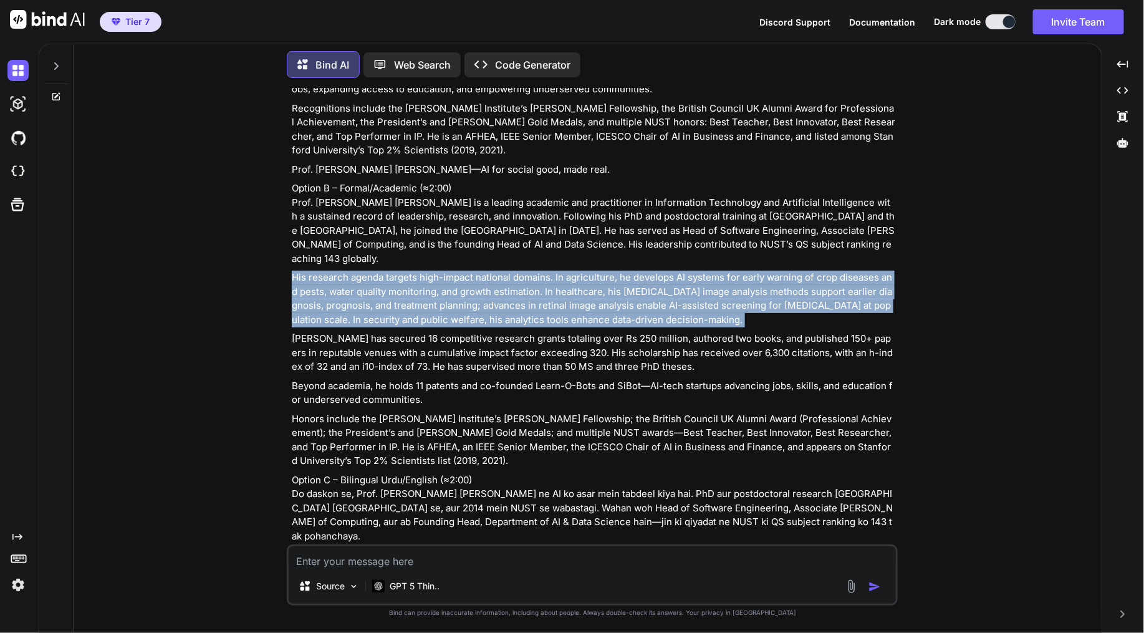
click at [414, 271] on p "His research agenda targets high-impact national domains. In agriculture, he de…" at bounding box center [593, 299] width 603 height 56
copy div "His research agenda targets high-impact national domains. In agriculture, he de…"
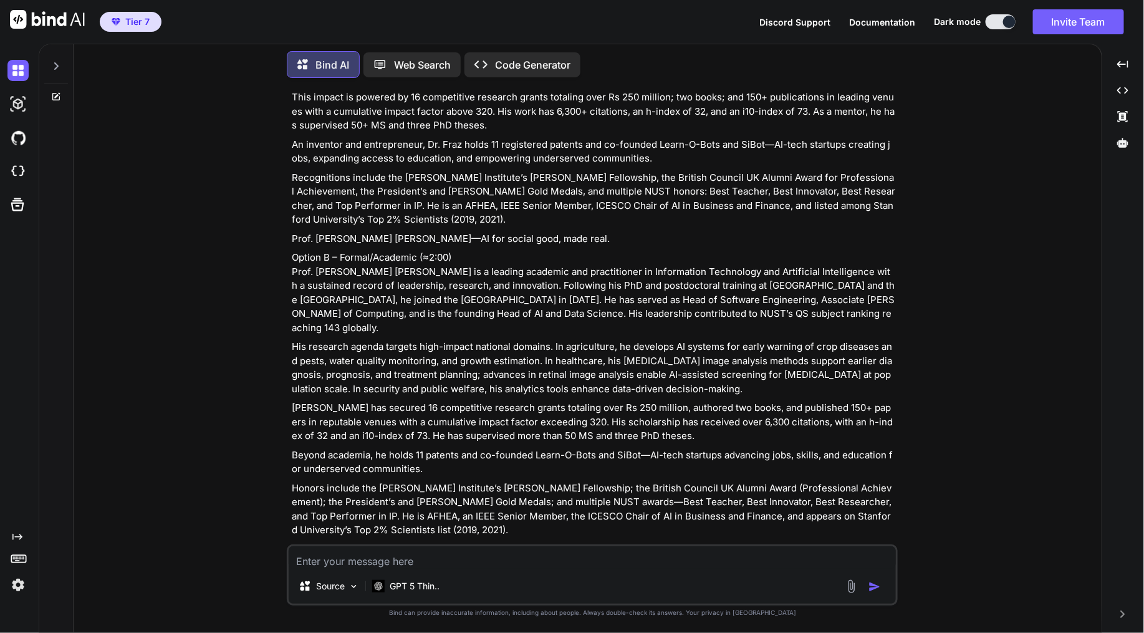
click at [355, 251] on p "Option B – Formal/Academic (≈2:00) Prof. [PERSON_NAME] [PERSON_NAME] is a leadi…" at bounding box center [593, 293] width 603 height 84
click at [570, 340] on p "His research agenda targets high-impact national domains. In agriculture, he de…" at bounding box center [593, 368] width 603 height 56
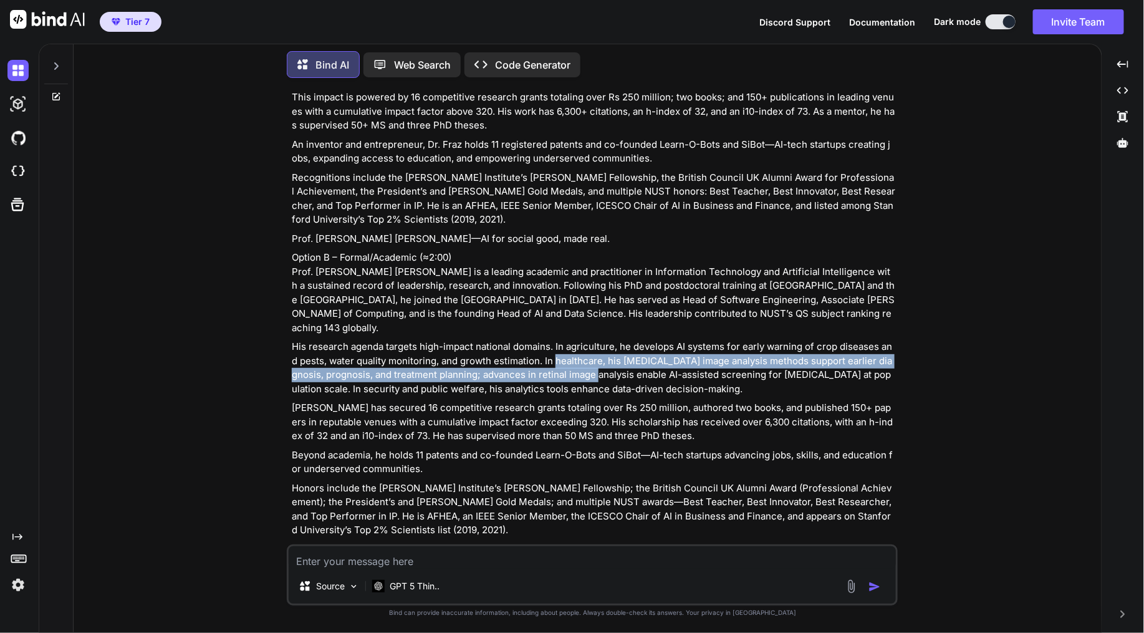
click at [570, 340] on p "His research agenda targets high-impact national domains. In agriculture, he de…" at bounding box center [593, 368] width 603 height 56
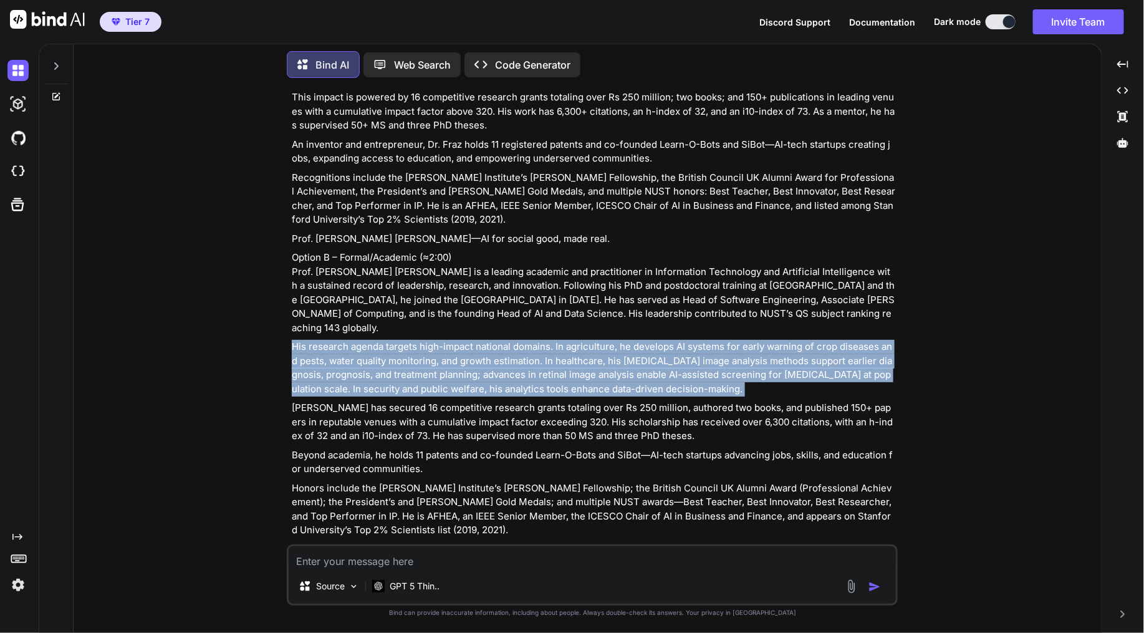
click at [570, 340] on p "His research agenda targets high-impact national domains. In agriculture, he de…" at bounding box center [593, 368] width 603 height 56
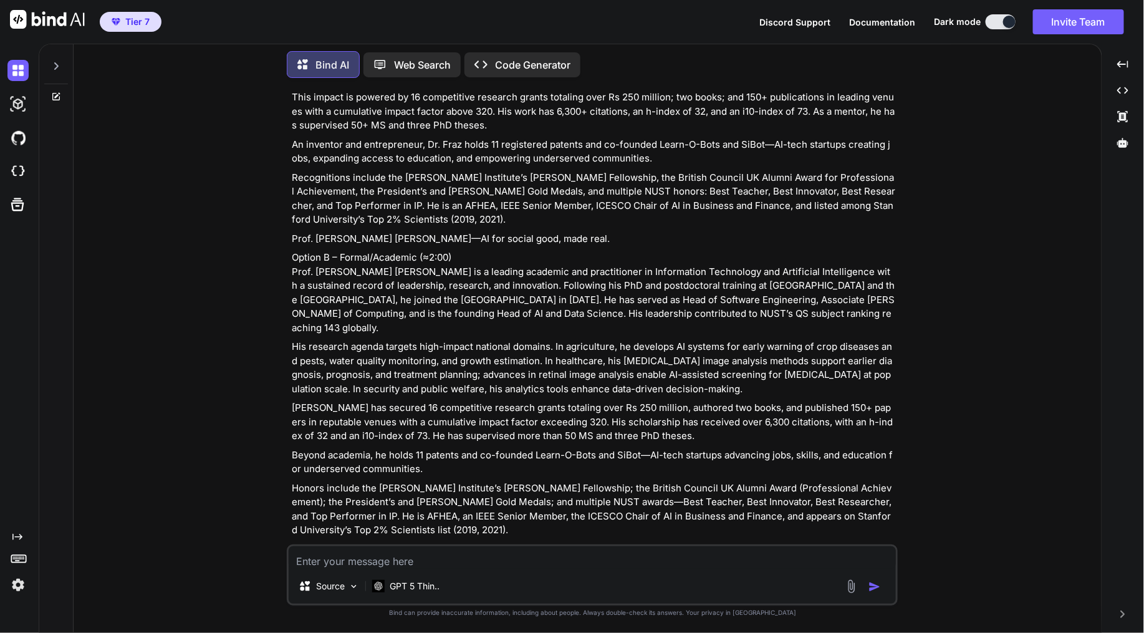
click at [408, 401] on p "[PERSON_NAME] has secured 16 competitive research grants totaling over Rs 250 m…" at bounding box center [593, 422] width 603 height 42
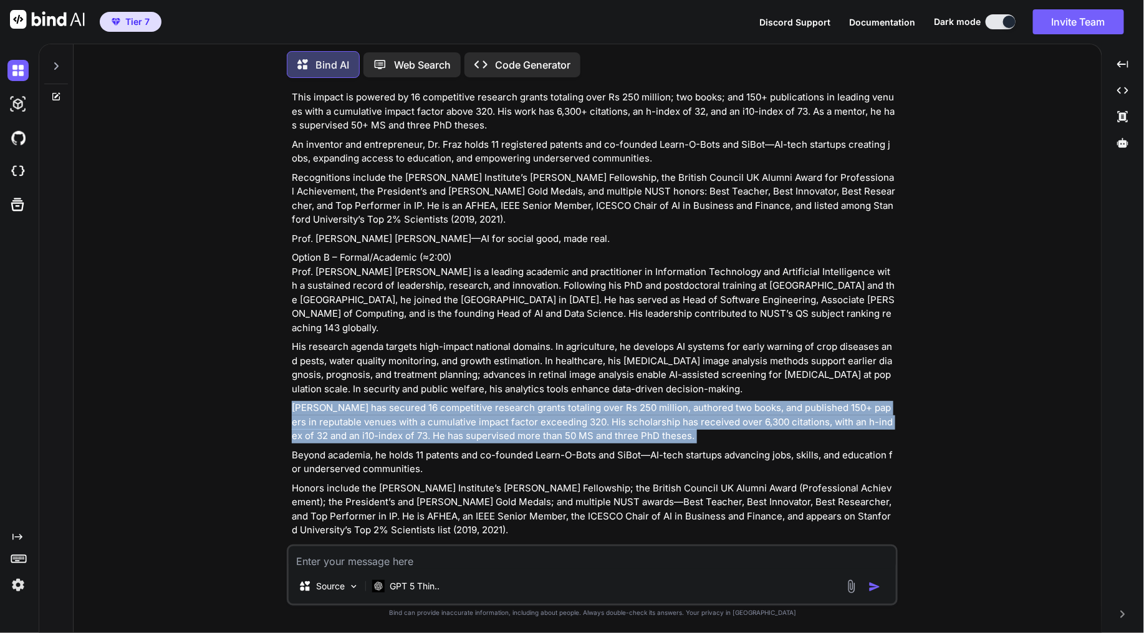
click at [408, 401] on p "[PERSON_NAME] has secured 16 competitive research grants totaling over Rs 250 m…" at bounding box center [593, 422] width 603 height 42
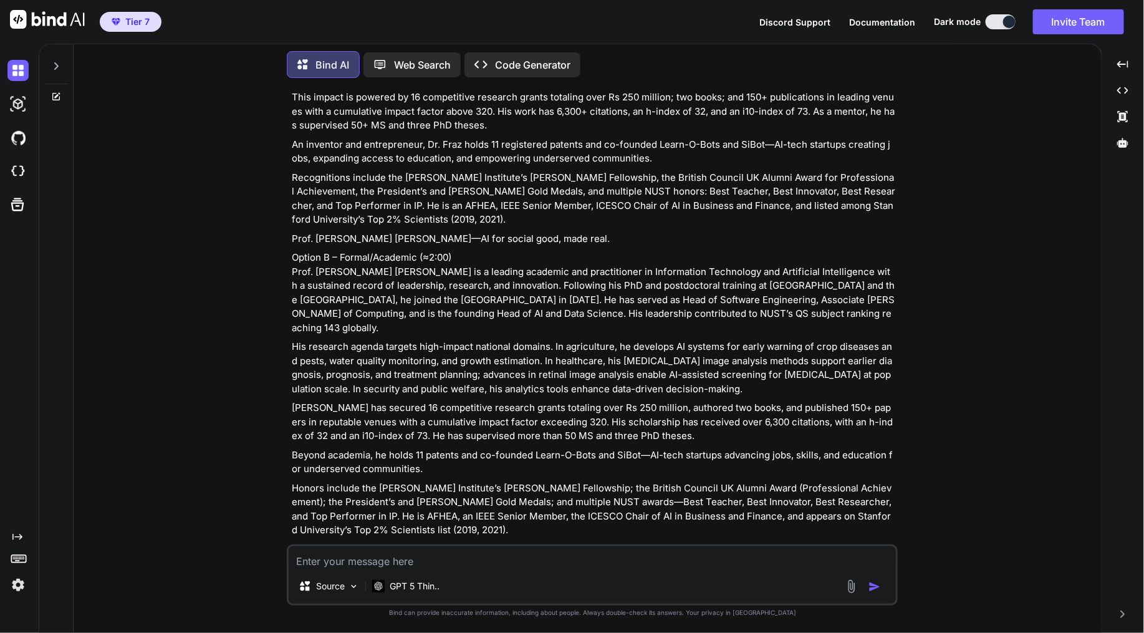
click at [320, 448] on p "Beyond academia, he holds 11 patents and co-founded Learn-O-Bots and SiBot—AI-t…" at bounding box center [593, 462] width 603 height 28
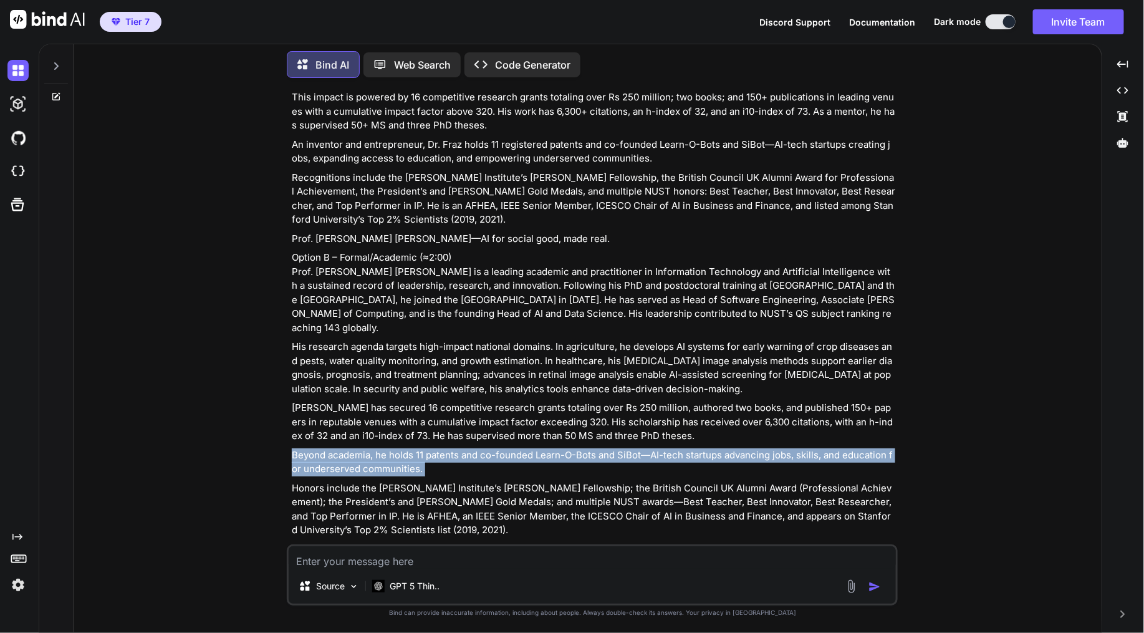
click at [320, 448] on p "Beyond academia, he holds 11 patents and co-founded Learn-O-Bots and SiBot—AI-t…" at bounding box center [593, 462] width 603 height 28
click at [310, 481] on p "Honors include the [PERSON_NAME] Institute’s [PERSON_NAME] Fellowship; the Brit…" at bounding box center [593, 509] width 603 height 56
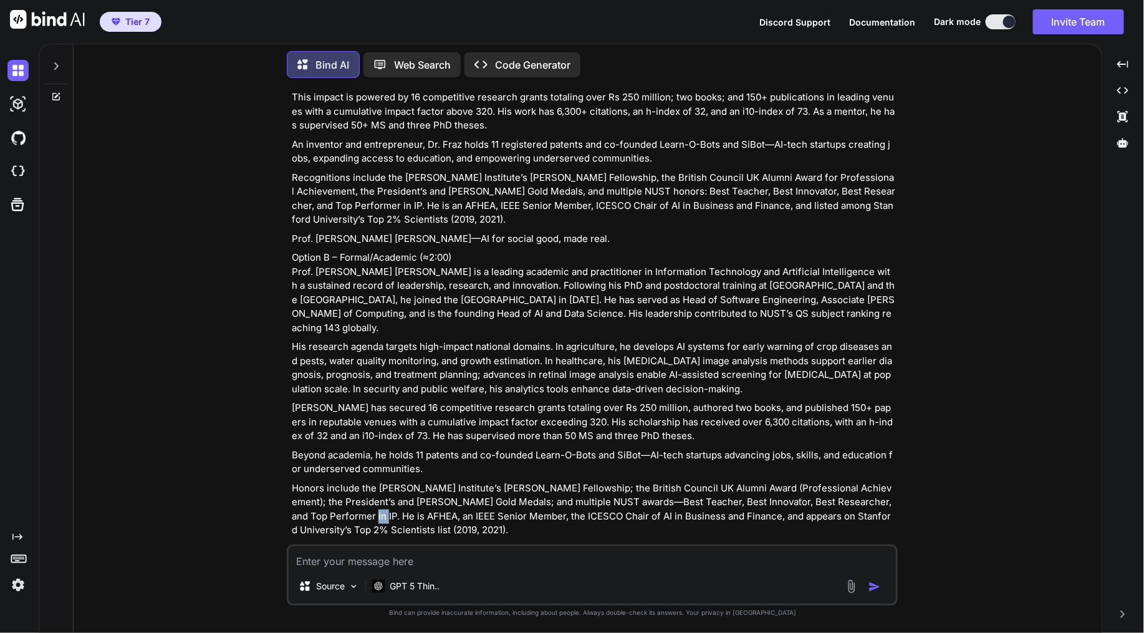
click at [310, 481] on p "Honors include the [PERSON_NAME] Institute’s [PERSON_NAME] Fellowship; the Brit…" at bounding box center [593, 509] width 603 height 56
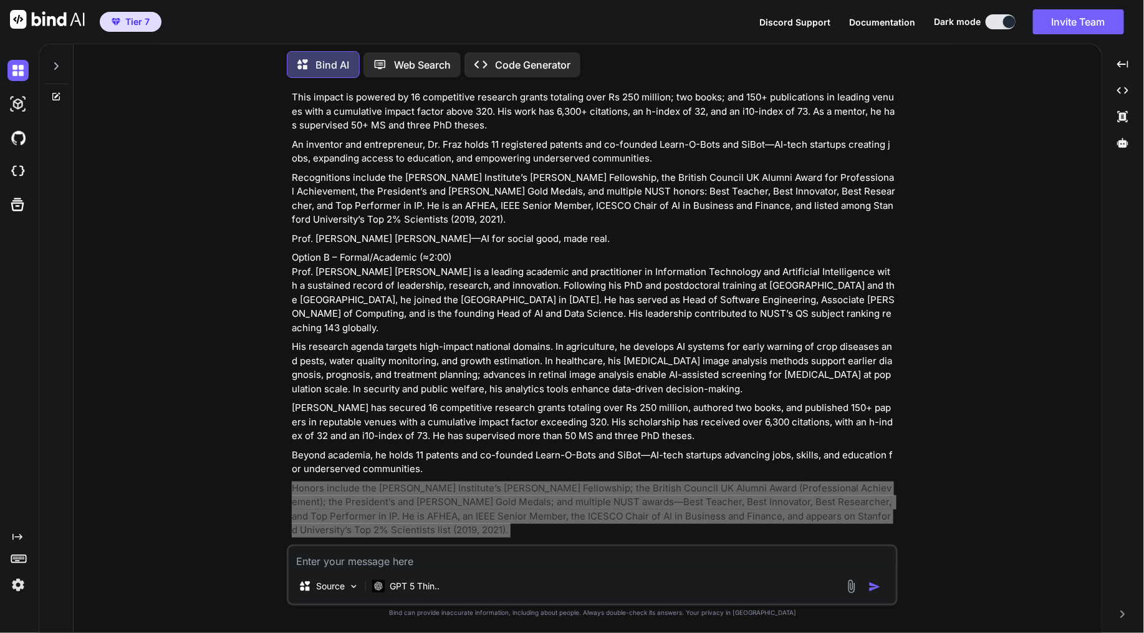
scroll to position [2547, 0]
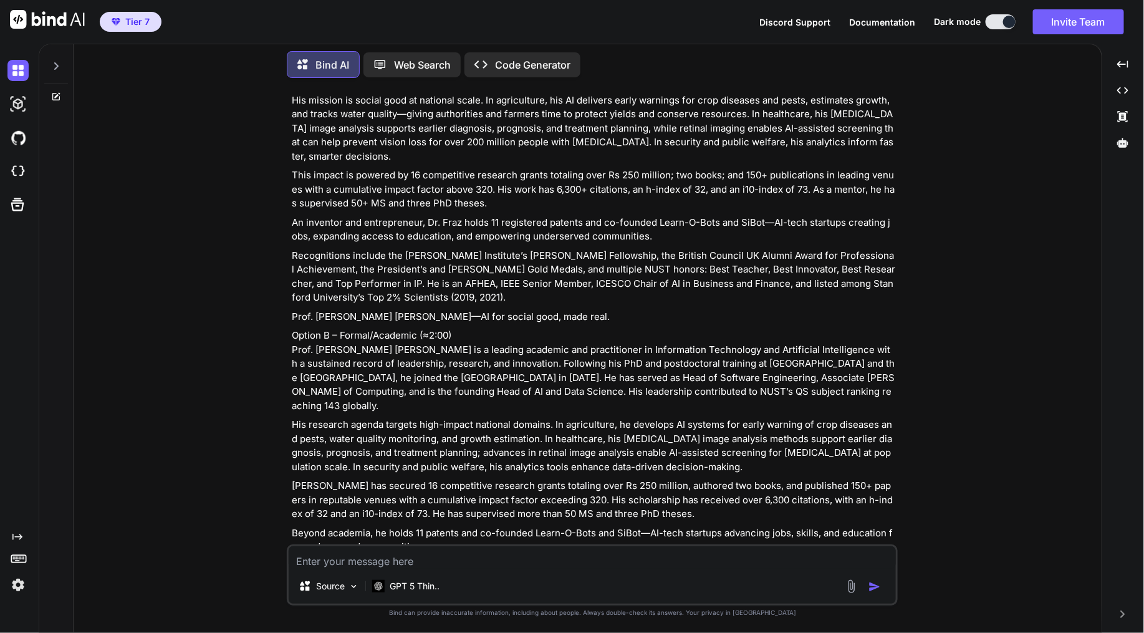
drag, startPoint x: 541, startPoint y: 368, endPoint x: 501, endPoint y: 468, distance: 107.4
click at [541, 418] on p "His research agenda targets high-impact national domains. In agriculture, he de…" at bounding box center [593, 446] width 603 height 56
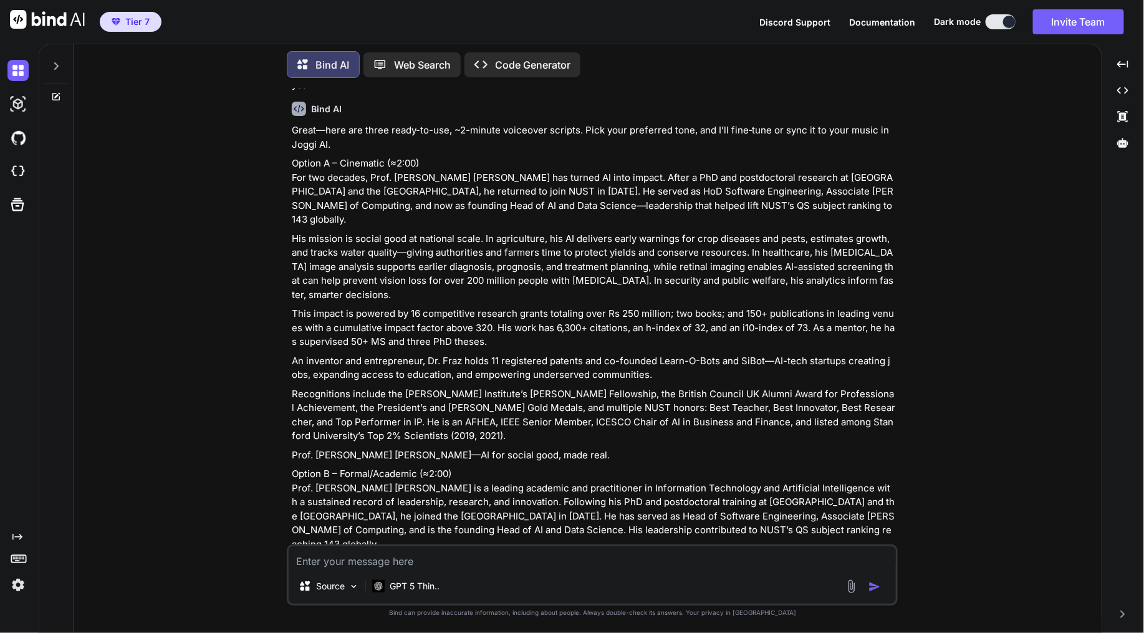
scroll to position [2062, 0]
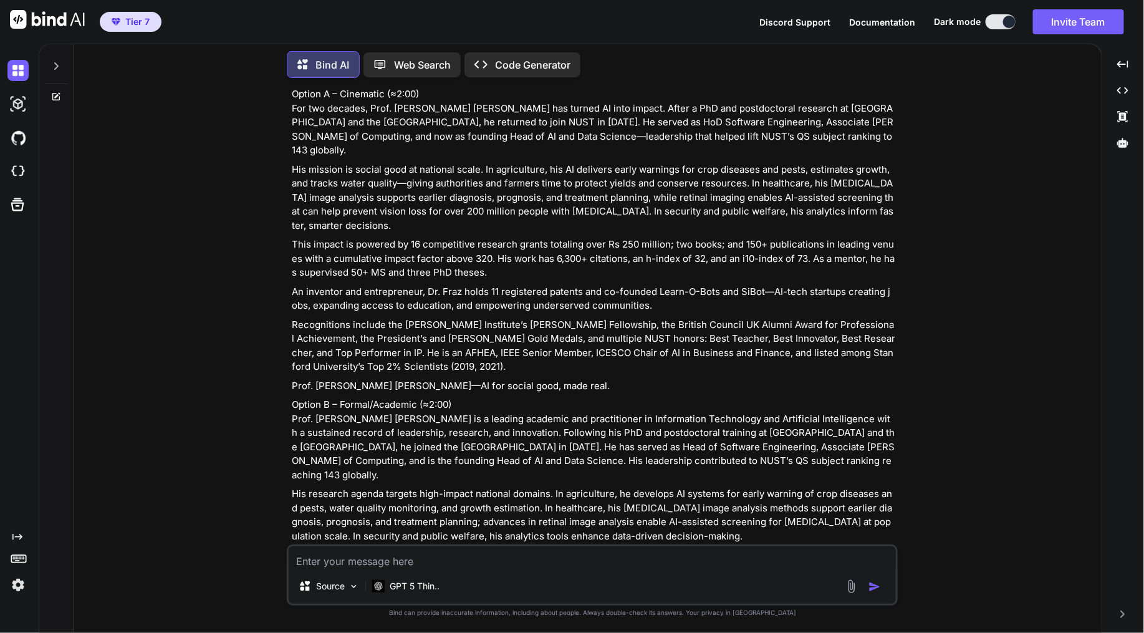
click at [337, 398] on p "Option B – Formal/Academic (≈2:00) Prof. [PERSON_NAME] [PERSON_NAME] is a leadi…" at bounding box center [593, 440] width 603 height 84
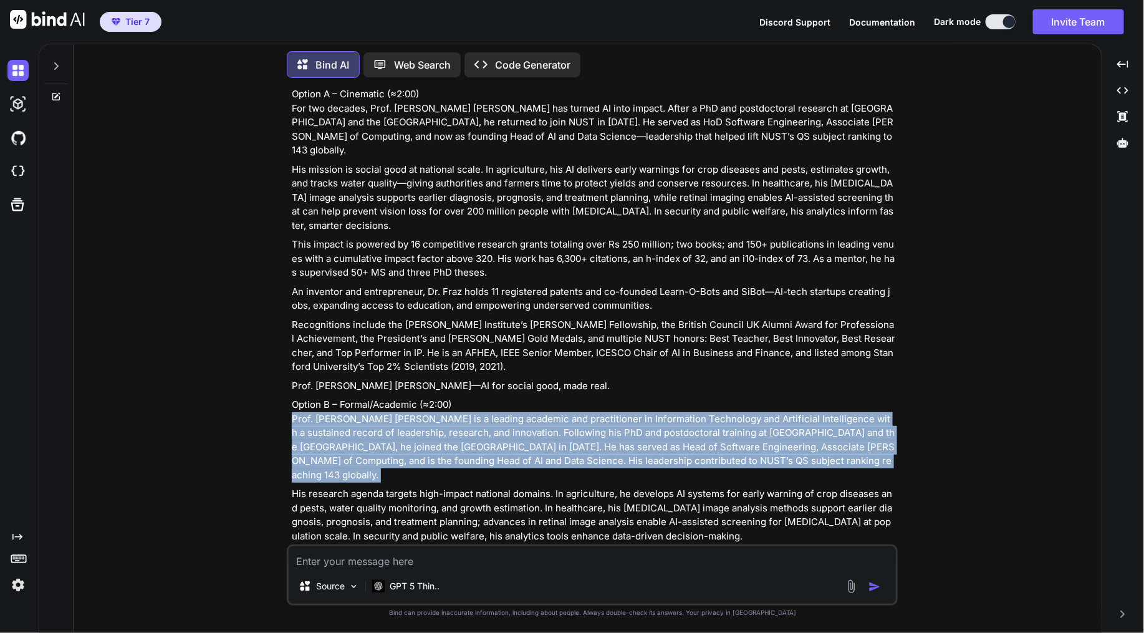
click at [337, 398] on p "Option B – Formal/Academic (≈2:00) Prof. [PERSON_NAME] [PERSON_NAME] is a leadi…" at bounding box center [593, 440] width 603 height 84
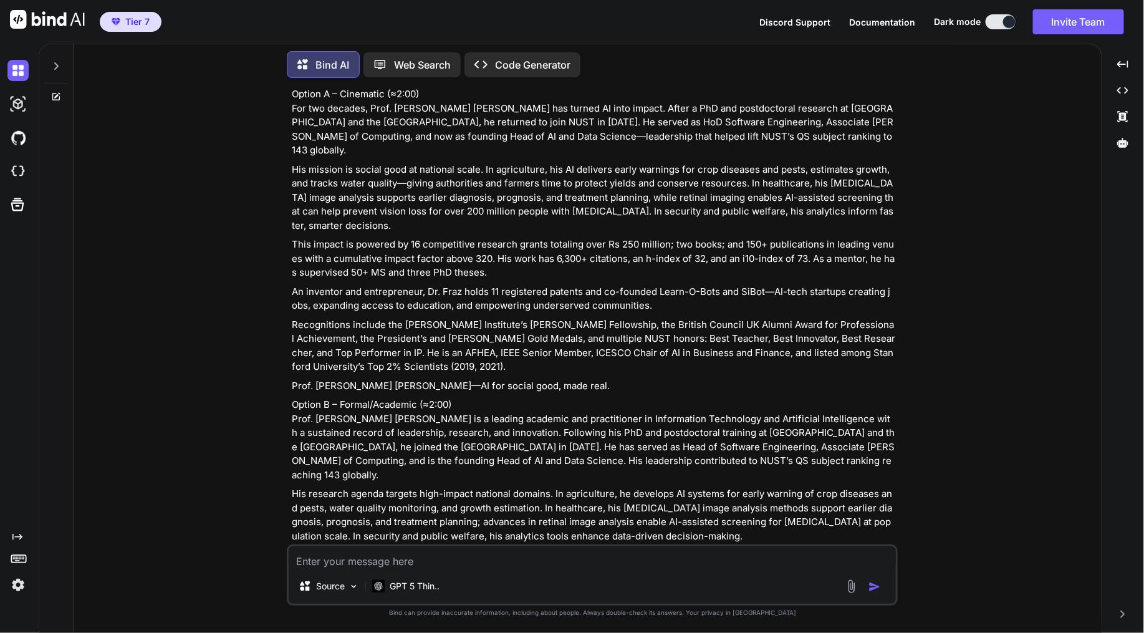
click at [373, 487] on p "His research agenda targets high-impact national domains. In agriculture, he de…" at bounding box center [593, 515] width 603 height 56
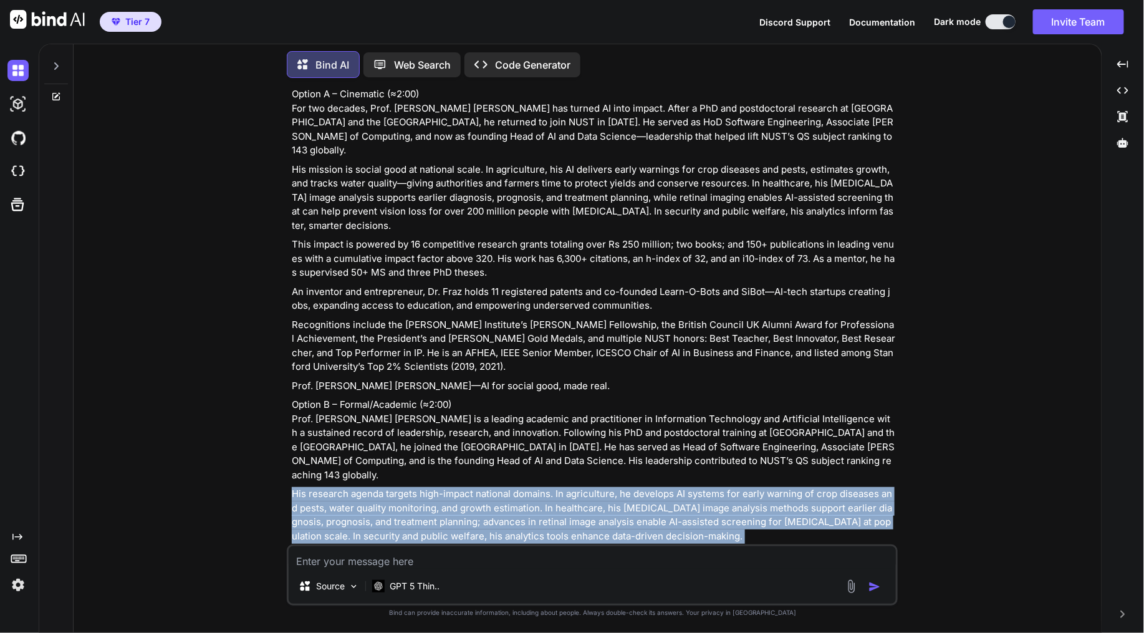
click at [373, 487] on p "His research agenda targets high-impact national domains. In agriculture, he de…" at bounding box center [593, 515] width 603 height 56
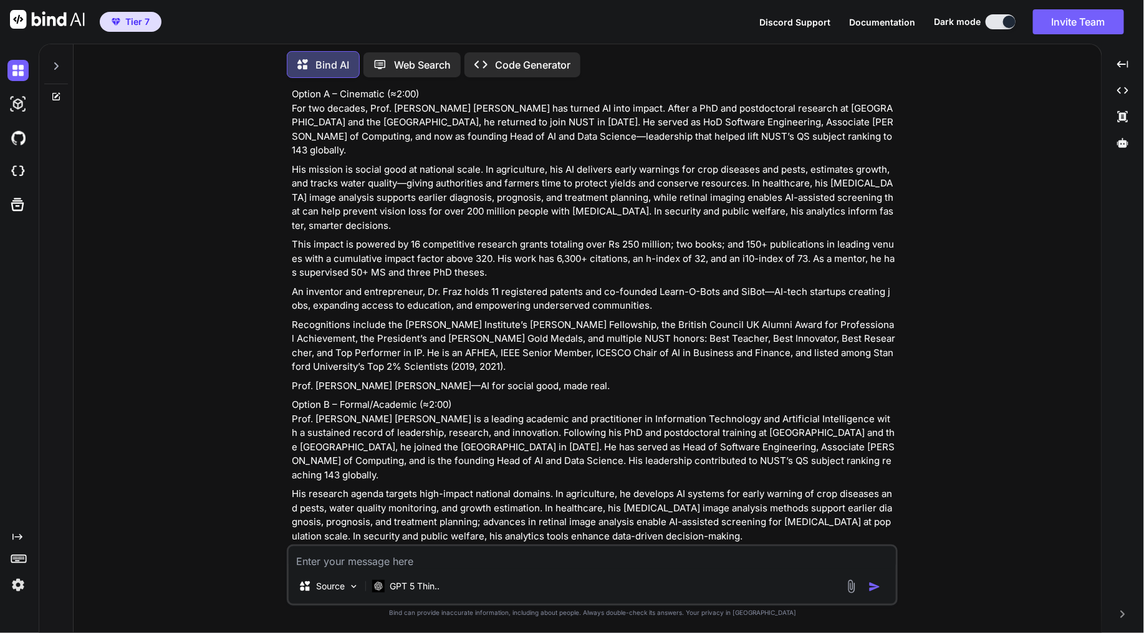
drag, startPoint x: 373, startPoint y: 448, endPoint x: 333, endPoint y: 391, distance: 69.4
click at [333, 398] on p "Option B – Formal/Academic (≈2:00) Prof. [PERSON_NAME] [PERSON_NAME] is a leadi…" at bounding box center [593, 440] width 603 height 84
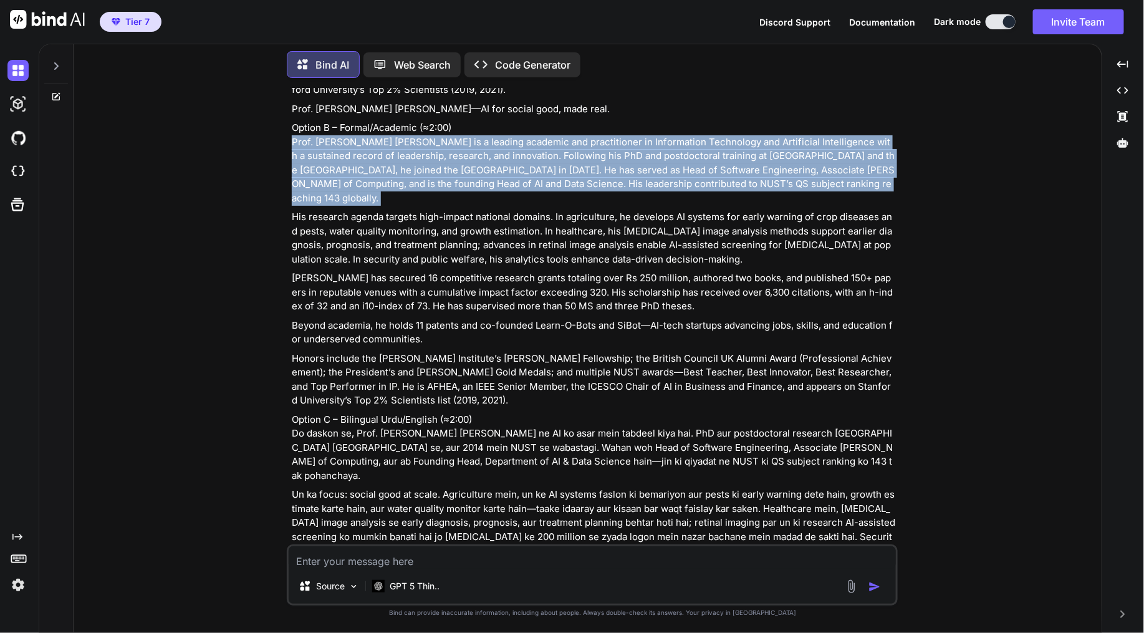
scroll to position [2200, 0]
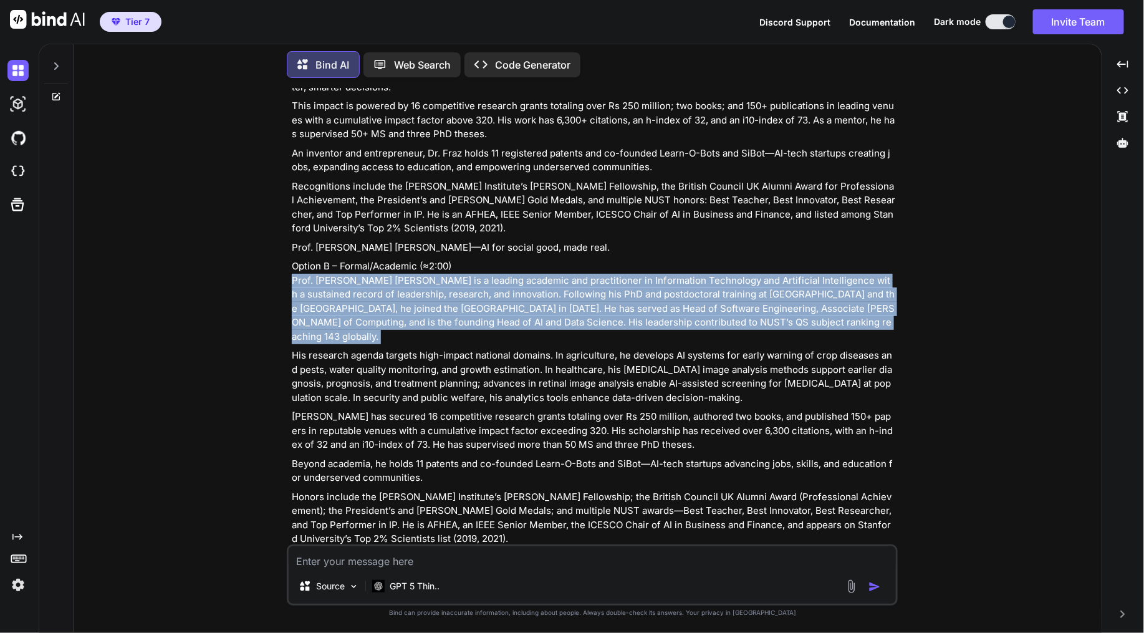
click at [363, 259] on p "Option B – Formal/Academic (≈2:00) Prof. [PERSON_NAME] [PERSON_NAME] is a leadi…" at bounding box center [593, 301] width 603 height 84
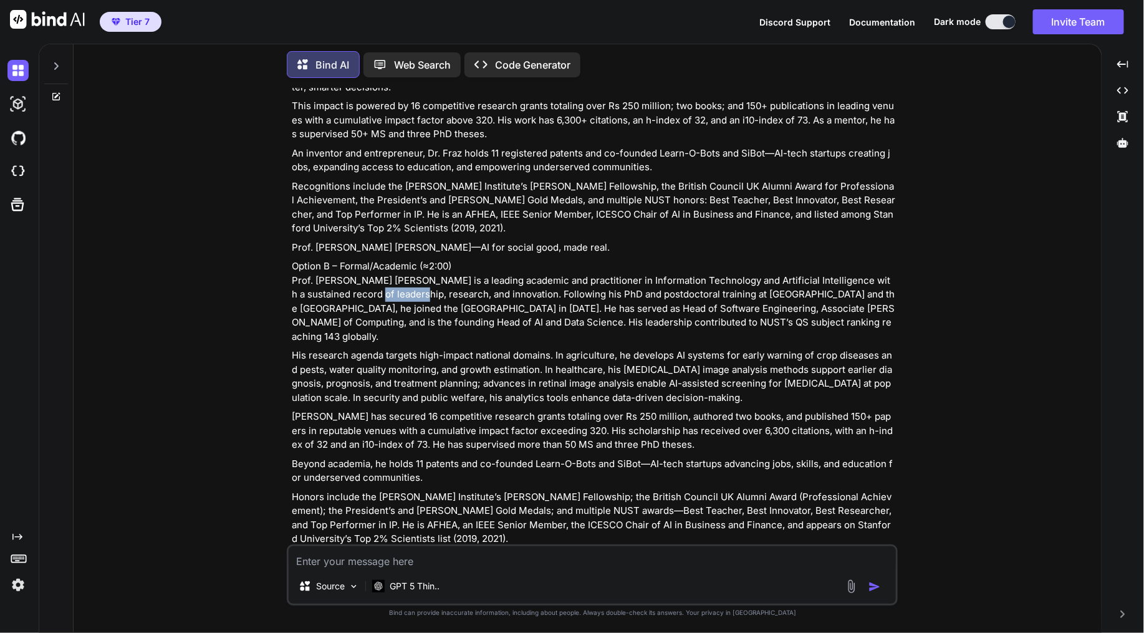
click at [363, 259] on p "Option B – Formal/Academic (≈2:00) Prof. [PERSON_NAME] [PERSON_NAME] is a leadi…" at bounding box center [593, 301] width 603 height 84
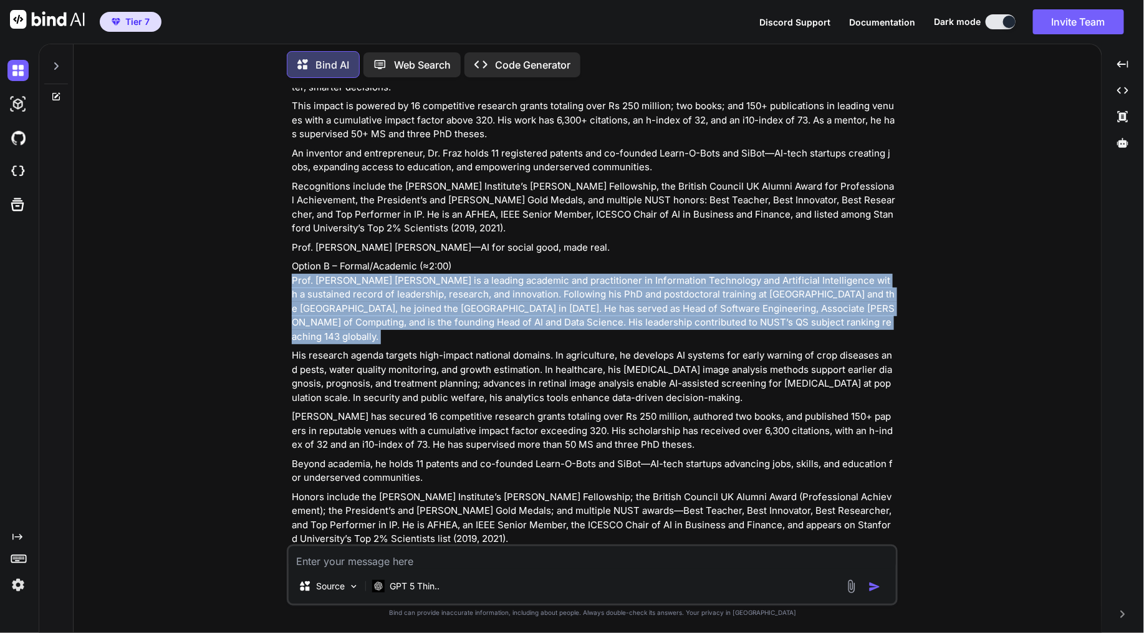
click at [363, 259] on p "Option B – Formal/Academic (≈2:00) Prof. [PERSON_NAME] [PERSON_NAME] is a leadi…" at bounding box center [593, 301] width 603 height 84
click at [370, 259] on p "Option B – Formal/Academic (≈2:00) Prof. [PERSON_NAME] [PERSON_NAME] is a leadi…" at bounding box center [593, 301] width 603 height 84
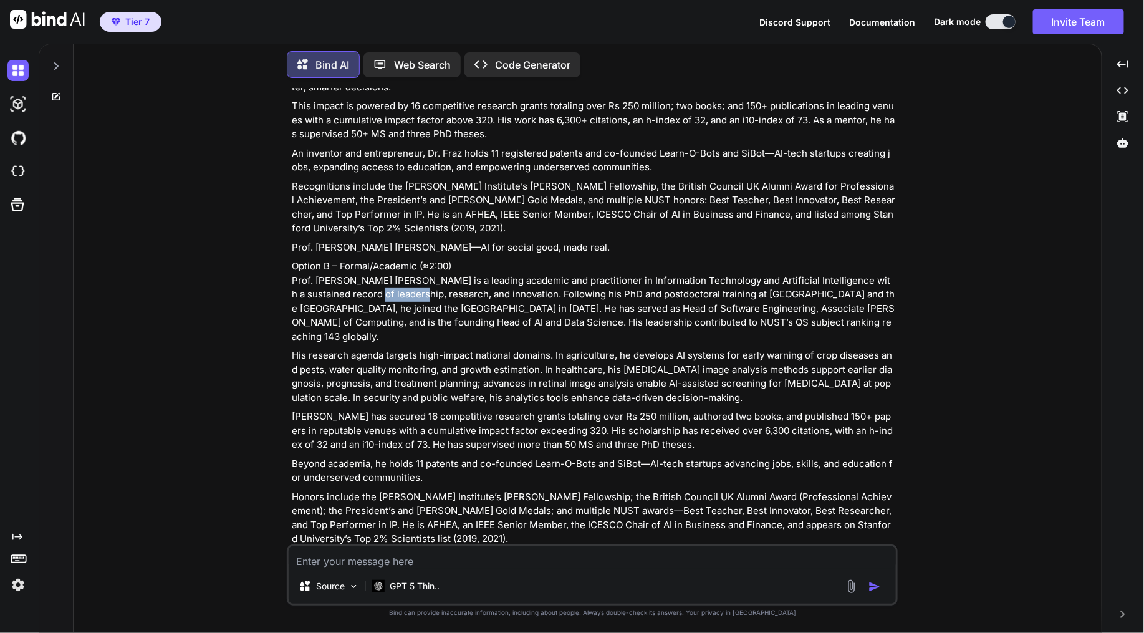
click at [370, 259] on p "Option B – Formal/Academic (≈2:00) Prof. [PERSON_NAME] [PERSON_NAME] is a leadi…" at bounding box center [593, 301] width 603 height 84
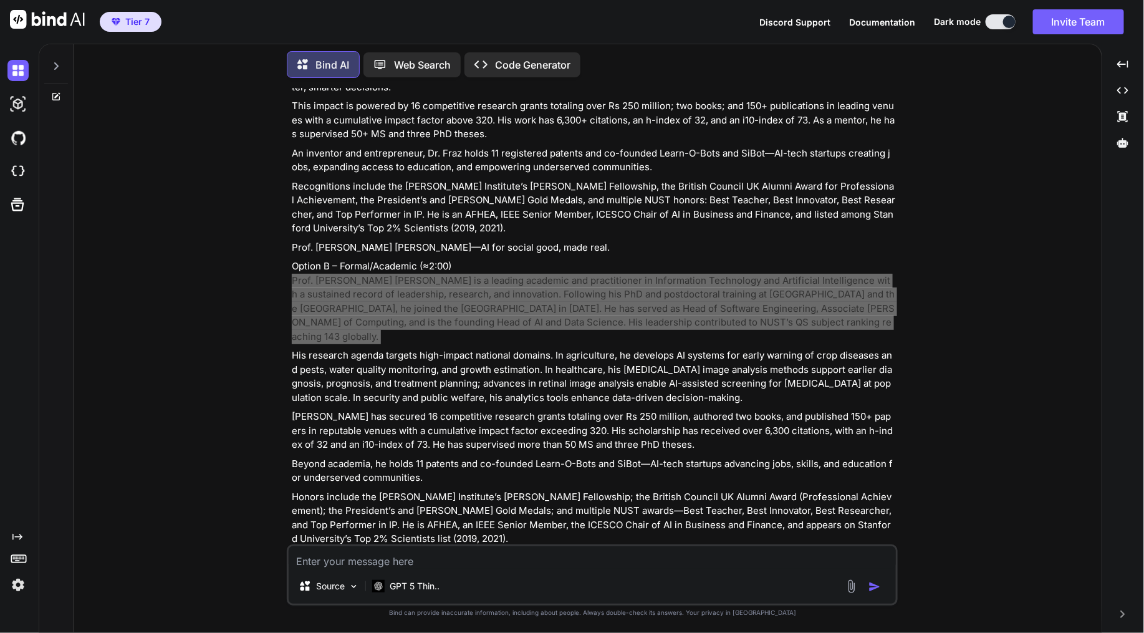
scroll to position [2338, 0]
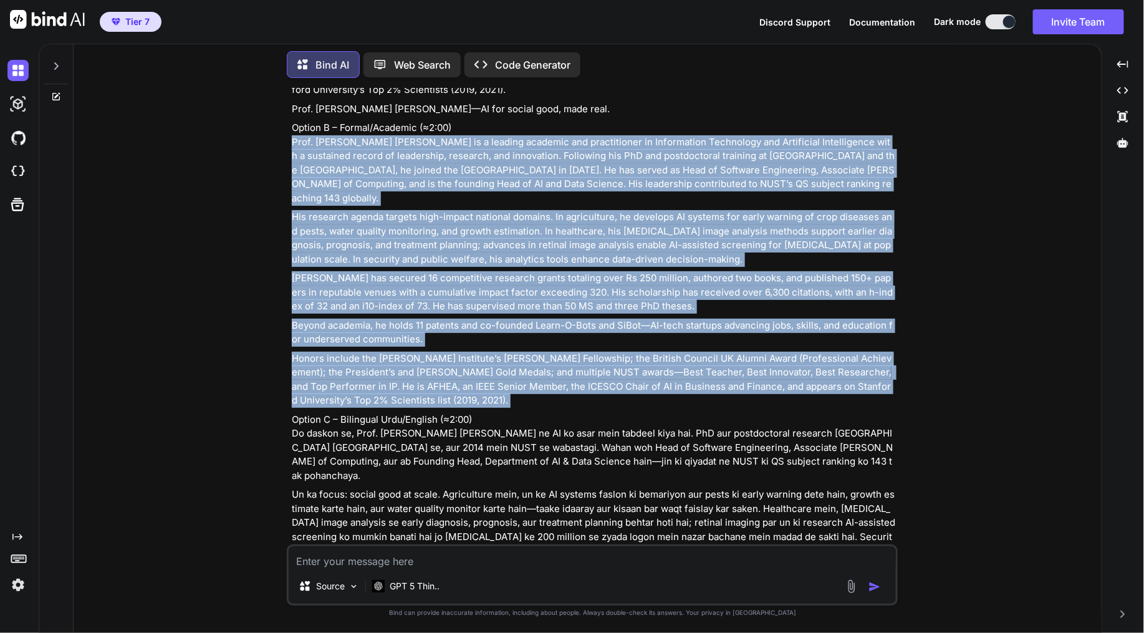
click at [426, 352] on p "Honors include the [PERSON_NAME] Institute’s [PERSON_NAME] Fellowship; the Brit…" at bounding box center [593, 380] width 603 height 56
